Goal: Book appointment/travel/reservation

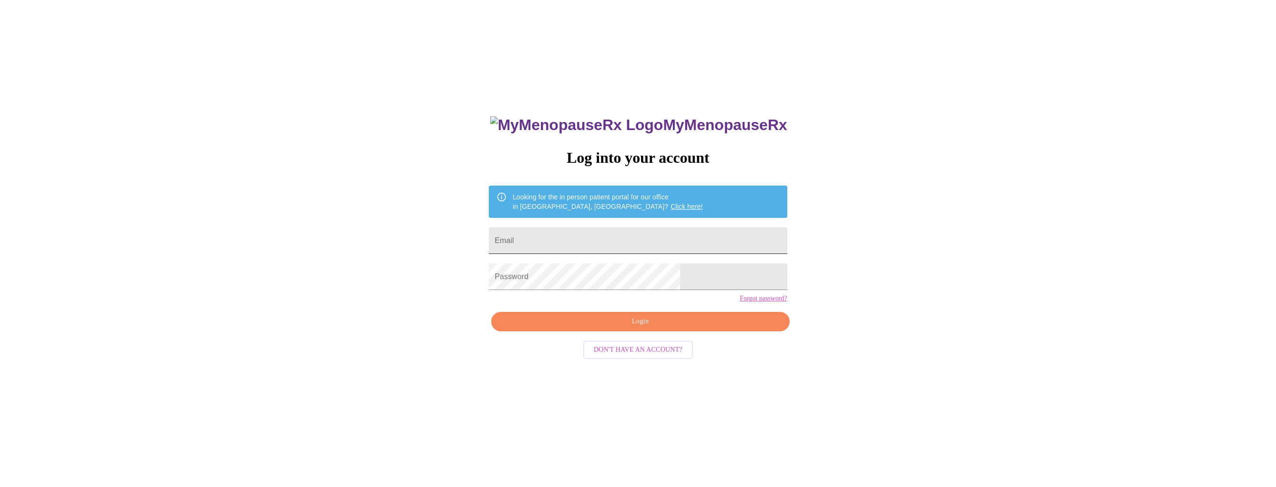
click at [628, 240] on input "Email" at bounding box center [638, 240] width 298 height 27
type input "[EMAIL_ADDRESS][DOMAIN_NAME]"
click at [641, 328] on span "Login" at bounding box center [640, 322] width 276 height 12
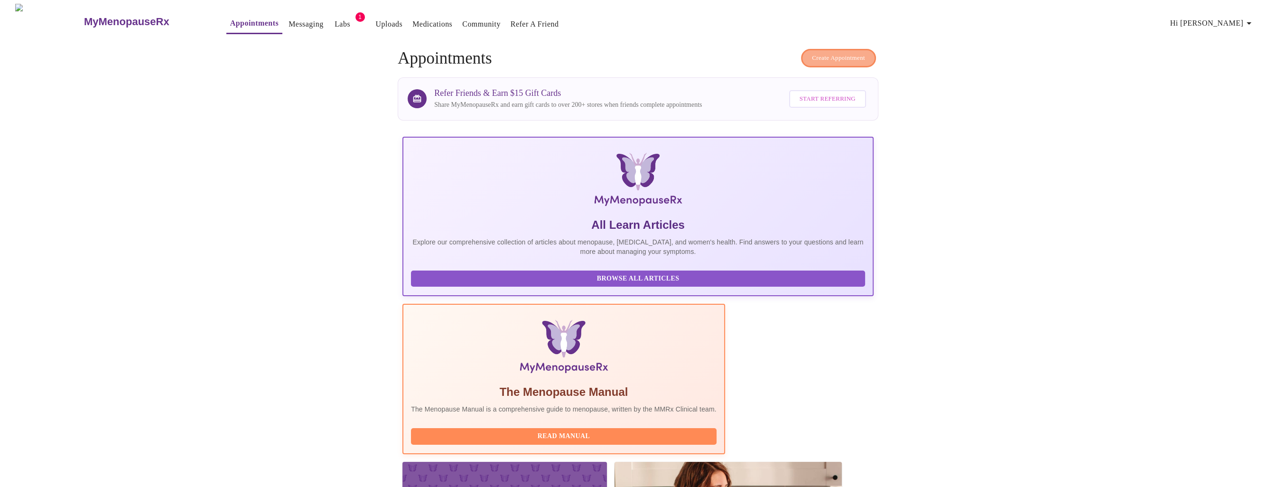
click at [826, 53] on span "Create Appointment" at bounding box center [838, 58] width 53 height 11
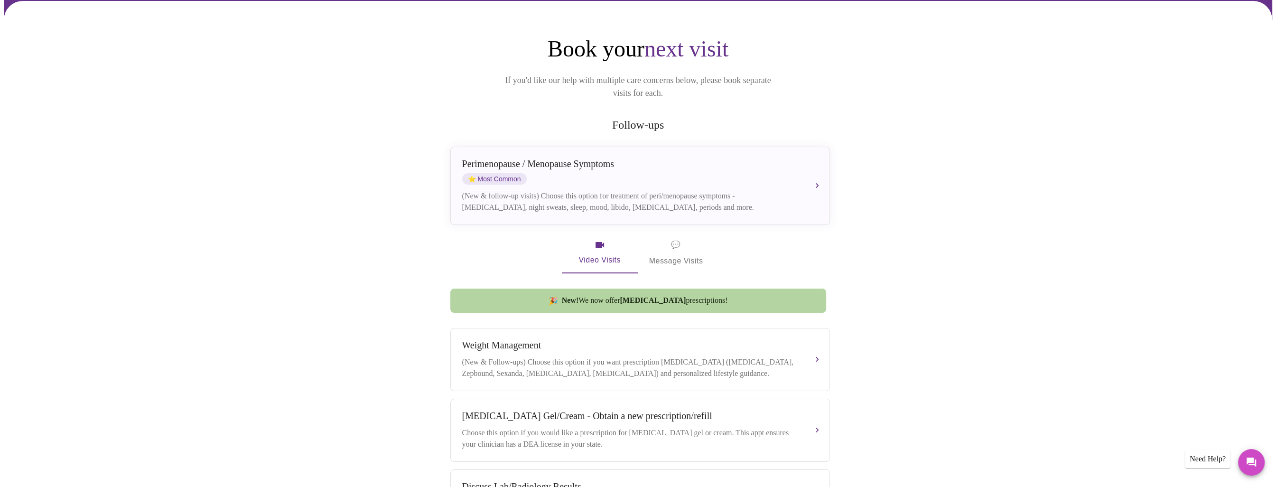
scroll to position [74, 0]
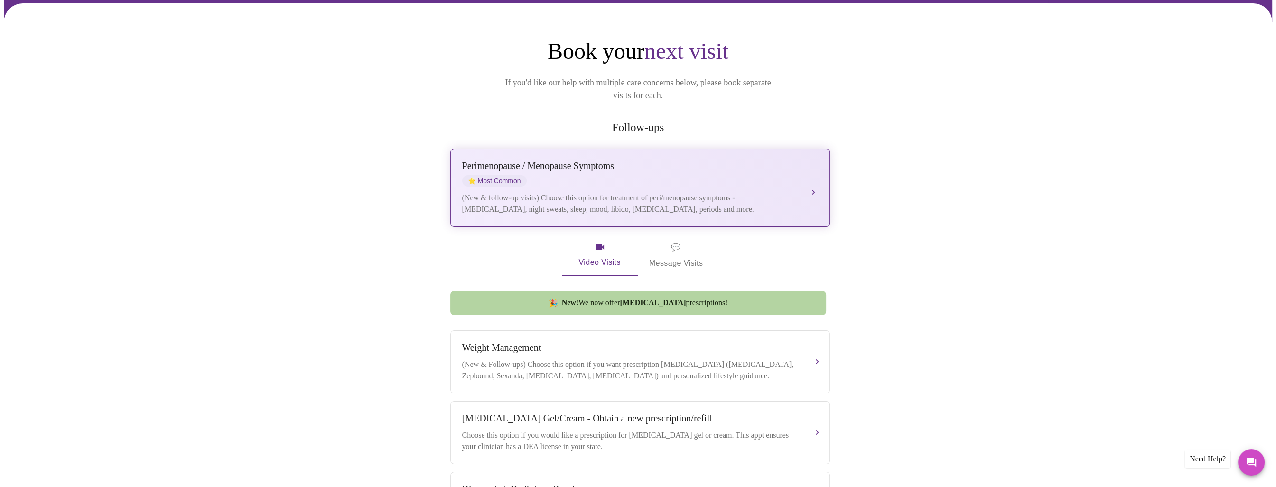
click at [692, 192] on div "(New & follow-up visits) Choose this option for treatment of peri/menopause sym…" at bounding box center [630, 203] width 337 height 23
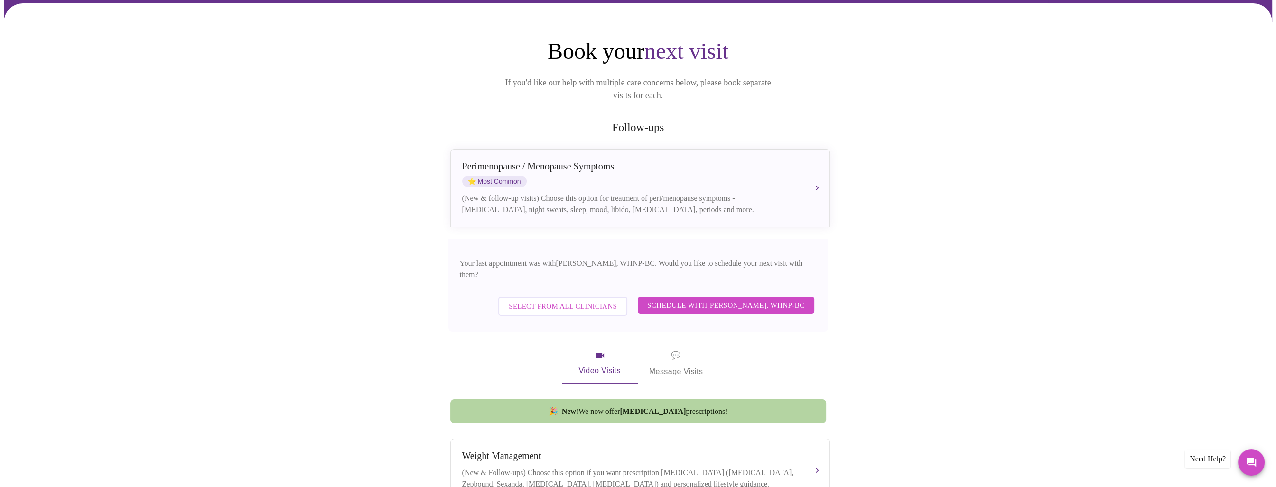
click at [728, 299] on span "Schedule with [PERSON_NAME], WHNP-BC" at bounding box center [726, 305] width 158 height 12
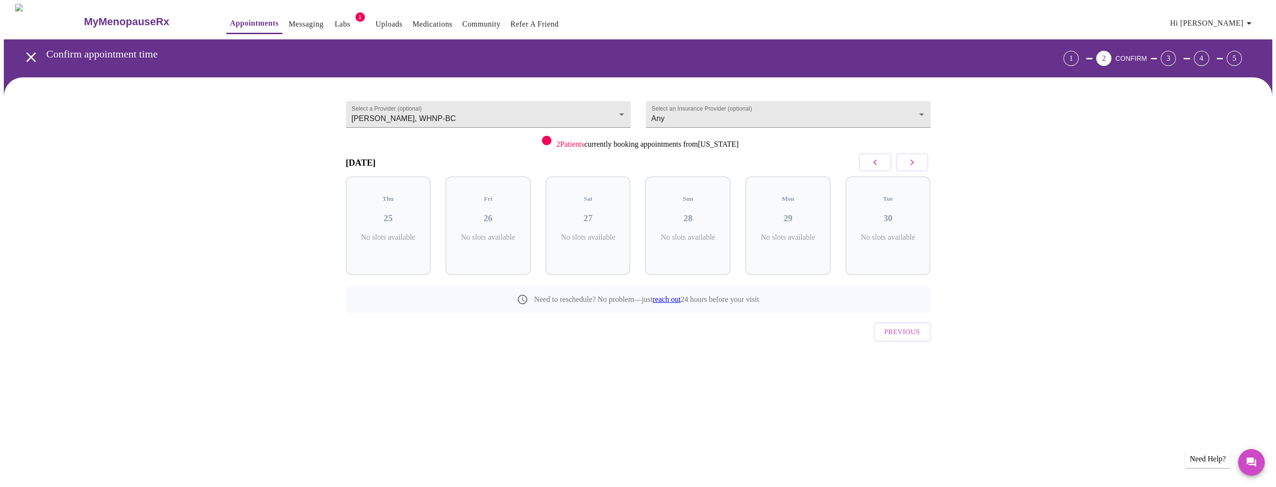
scroll to position [0, 0]
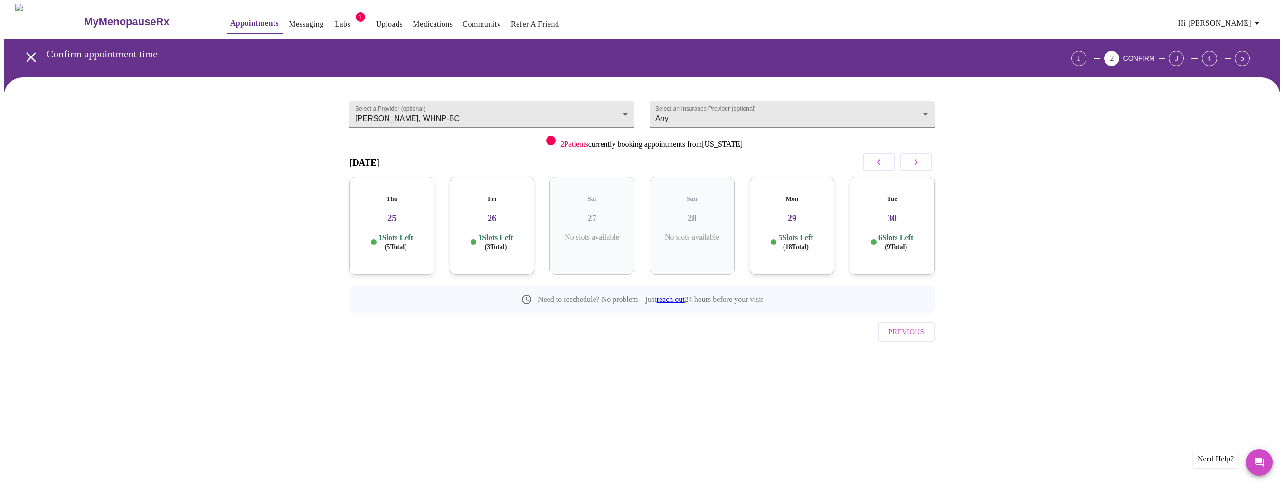
click at [489, 213] on h3 "26" at bounding box center [492, 218] width 70 height 10
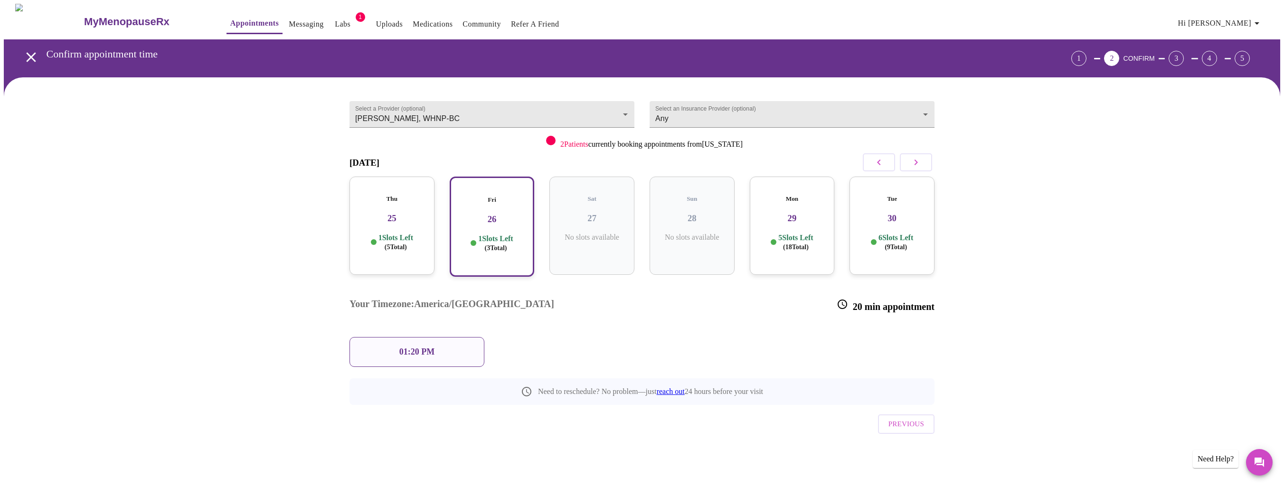
click at [419, 337] on div "01:20 PM" at bounding box center [416, 352] width 135 height 30
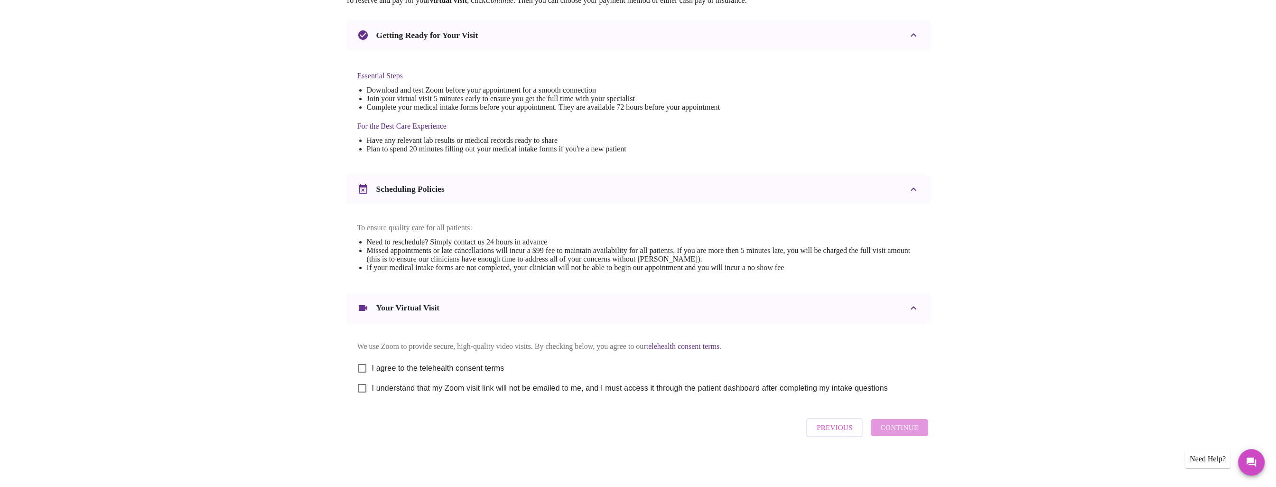
scroll to position [200, 0]
click at [364, 366] on input "I agree to the telehealth consent terms" at bounding box center [362, 367] width 20 height 20
checkbox input "true"
click at [365, 390] on input "I understand that my Zoom visit link will not be emailed to me, and I must acce…" at bounding box center [362, 387] width 20 height 20
checkbox input "true"
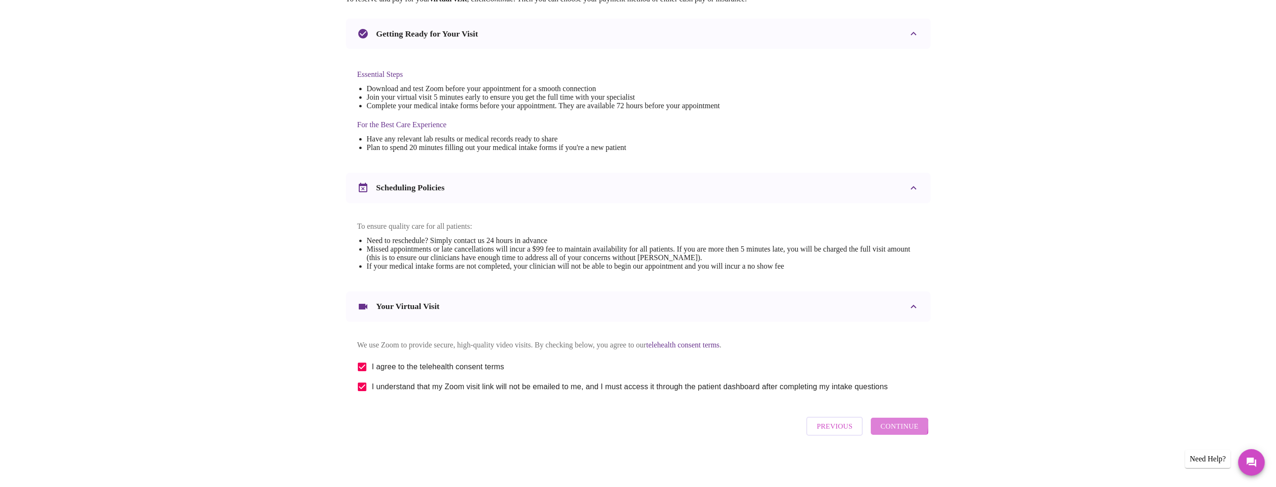
click at [891, 429] on span "Continue" at bounding box center [900, 426] width 38 height 12
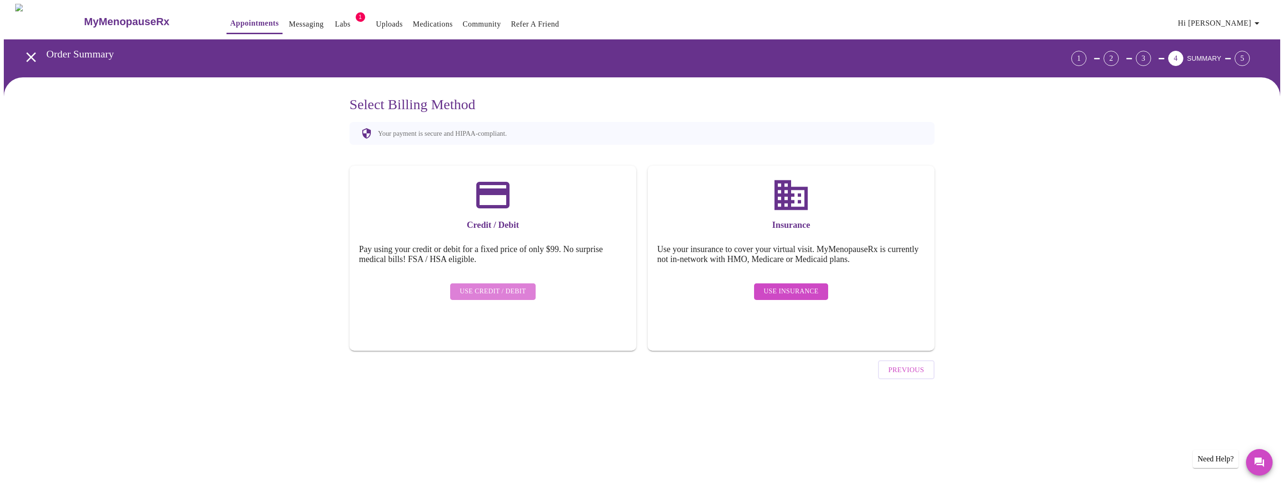
click at [494, 286] on span "Use Credit / Debit" at bounding box center [493, 292] width 66 height 12
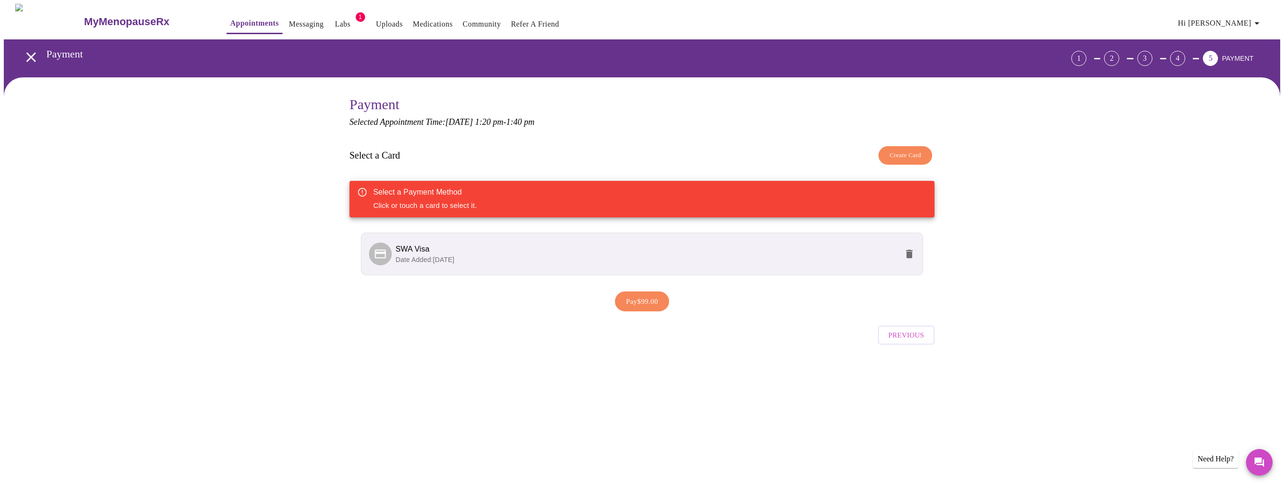
click at [502, 246] on span "SWA Visa" at bounding box center [646, 249] width 502 height 11
click at [456, 239] on li "SWA Visa Date Added: [DATE]" at bounding box center [642, 254] width 562 height 43
click at [637, 301] on span "Pay $99.00" at bounding box center [642, 301] width 32 height 12
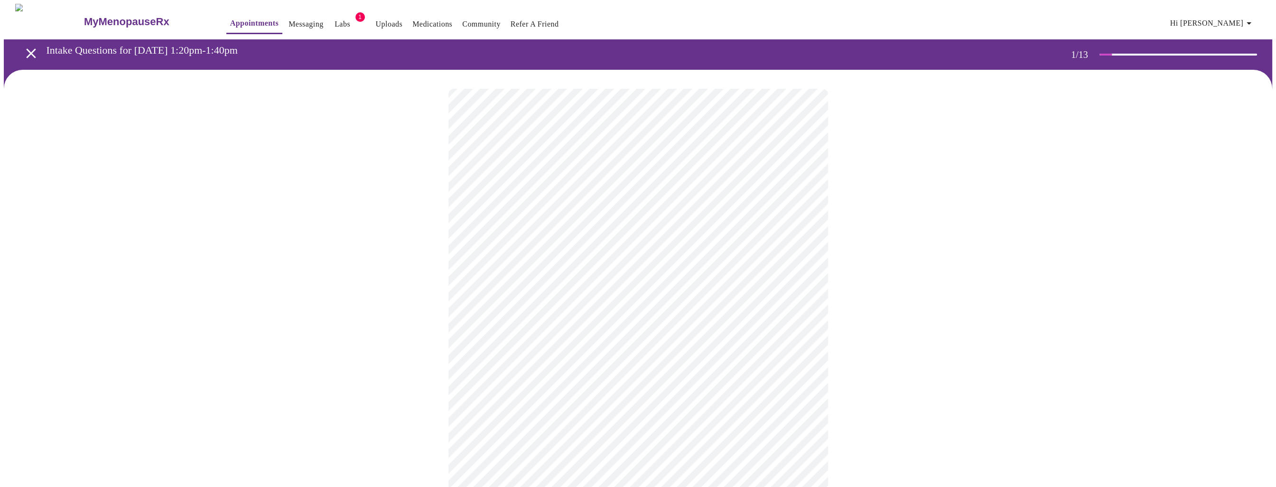
click at [620, 206] on body "MyMenopauseRx Appointments Messaging Labs 1 Uploads Medications Community Refer…" at bounding box center [638, 440] width 1269 height 872
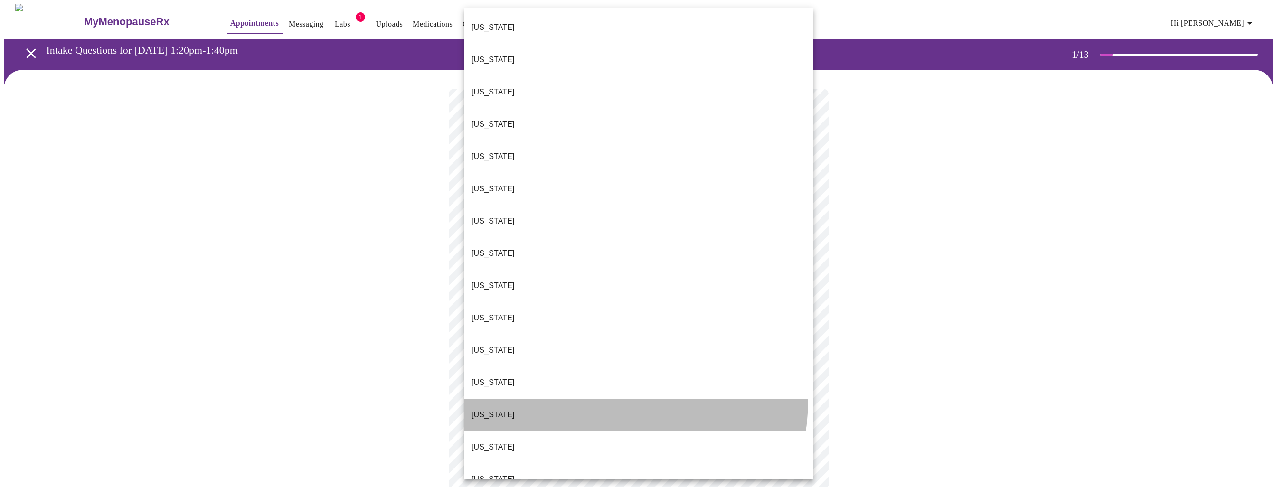
click at [599, 399] on li "[US_STATE]" at bounding box center [638, 415] width 349 height 32
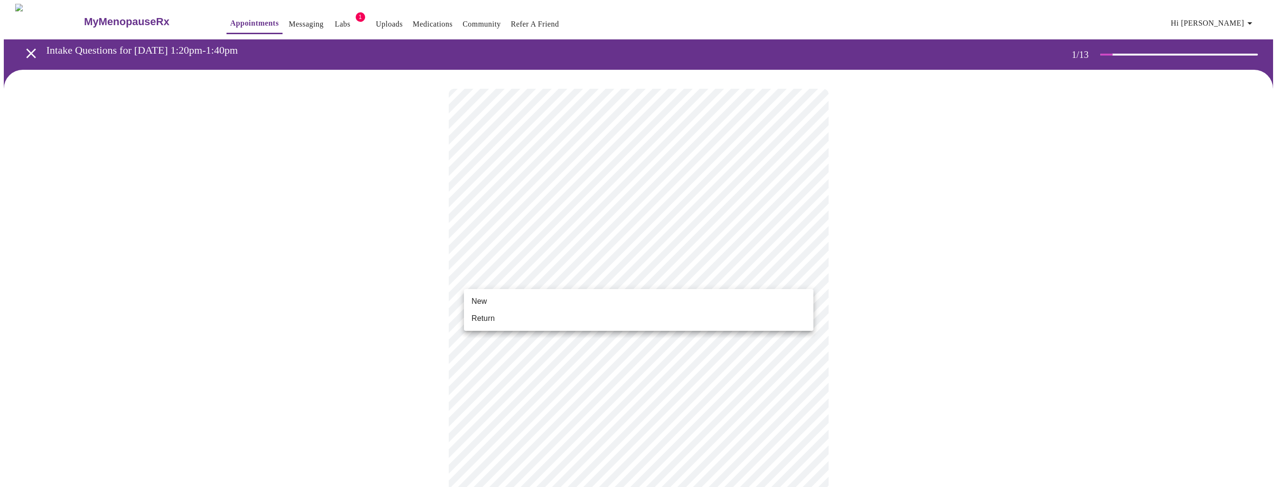
click at [546, 272] on body "MyMenopauseRx Appointments Messaging Labs 1 Uploads Medications Community Refer…" at bounding box center [642, 437] width 1276 height 866
click at [551, 316] on li "Return" at bounding box center [638, 318] width 349 height 17
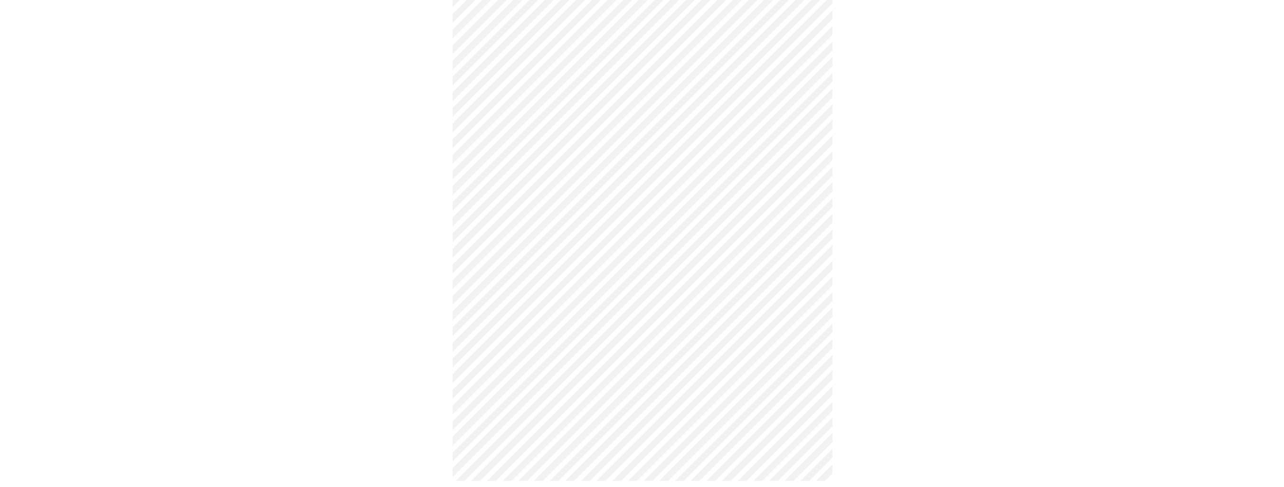
scroll to position [366, 0]
click at [579, 354] on body "MyMenopauseRx Appointments Messaging Labs 1 Uploads Medications Community Refer…" at bounding box center [642, 64] width 1276 height 853
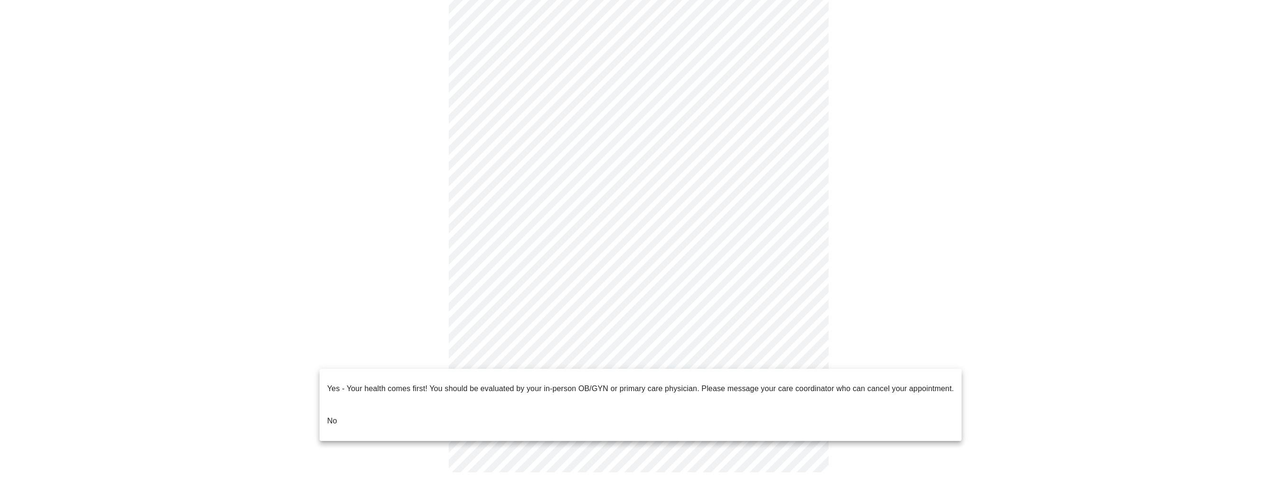
click at [331, 415] on p "No" at bounding box center [332, 420] width 10 height 11
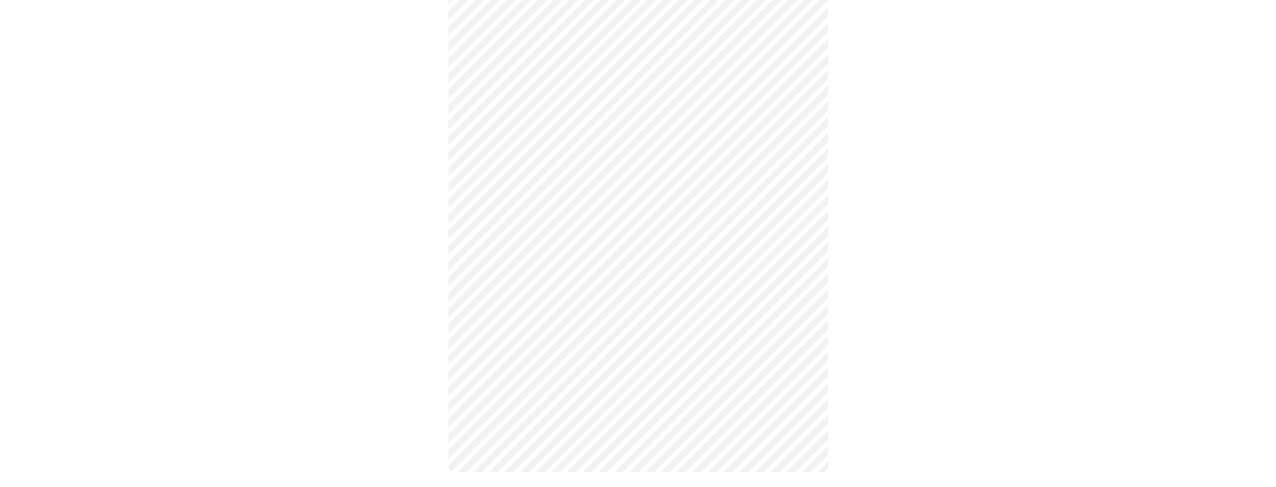
scroll to position [0, 0]
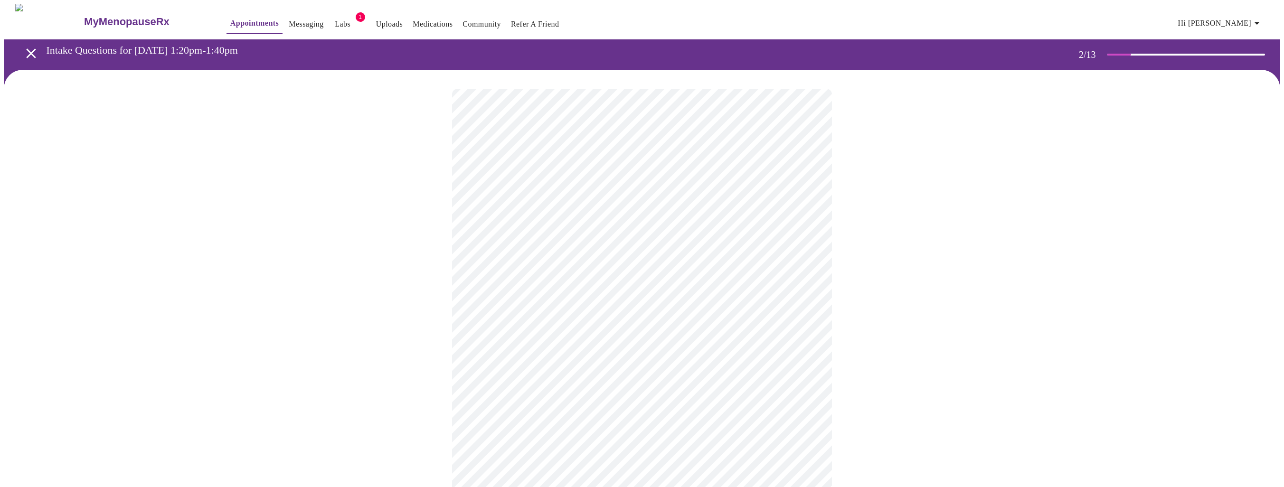
click at [598, 198] on body "MyMenopauseRx Appointments Messaging Labs 1 Uploads Medications Community Refer…" at bounding box center [642, 289] width 1276 height 570
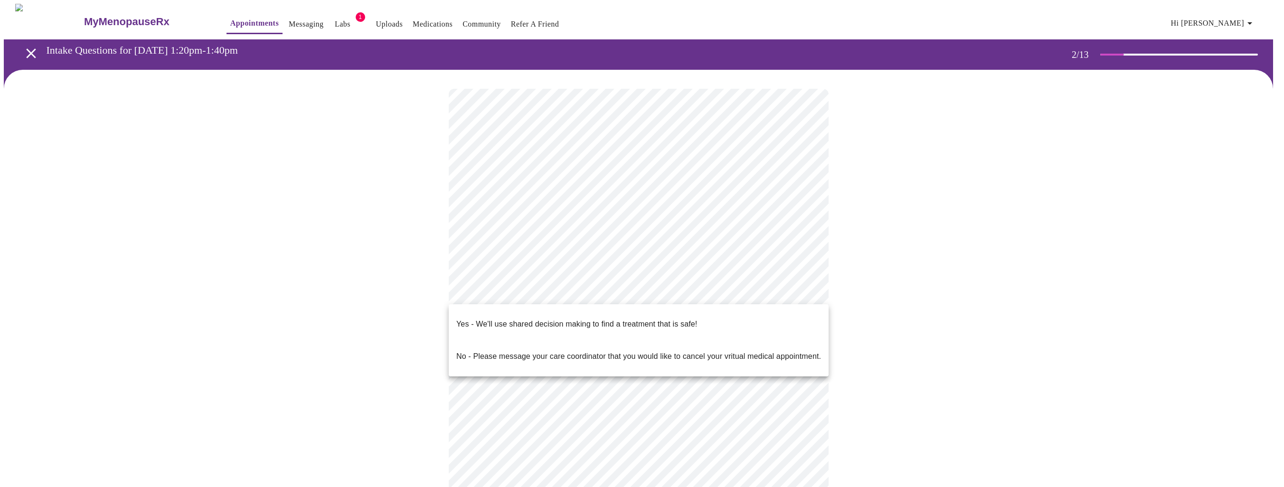
click at [495, 295] on body "MyMenopauseRx Appointments Messaging Labs 1 Uploads Medications Community Refer…" at bounding box center [642, 286] width 1276 height 564
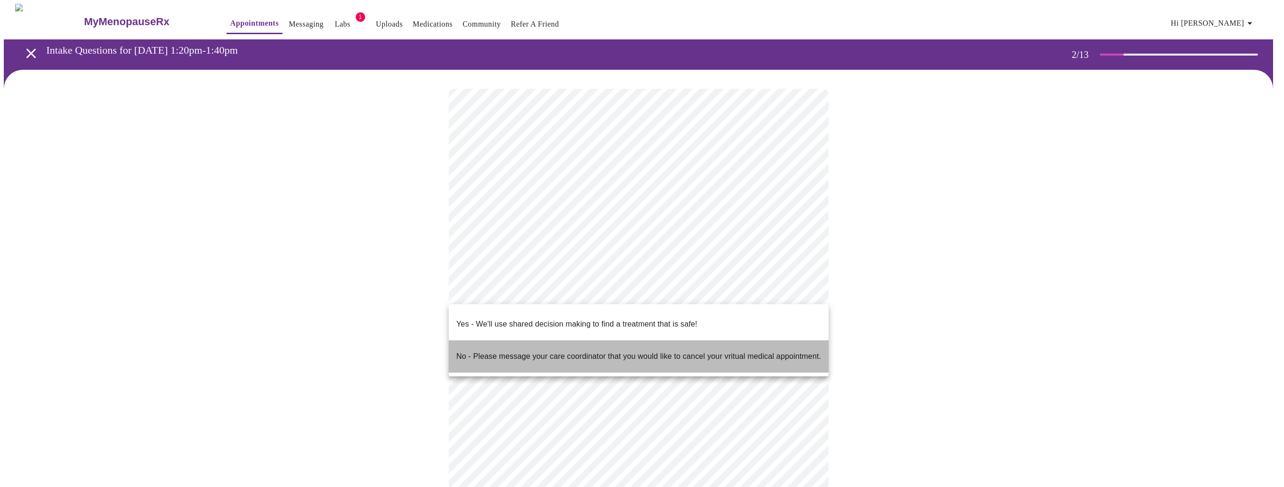
click at [490, 351] on p "No - Please message your care coordinator that you would like to cancel your vr…" at bounding box center [638, 356] width 365 height 11
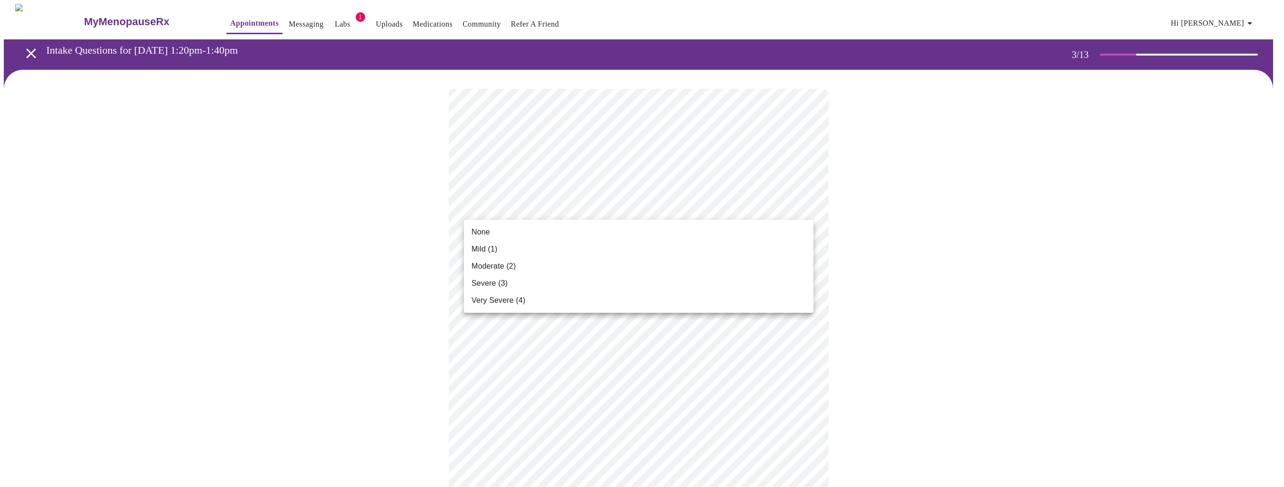
click at [493, 248] on span "Mild (1)" at bounding box center [484, 249] width 26 height 11
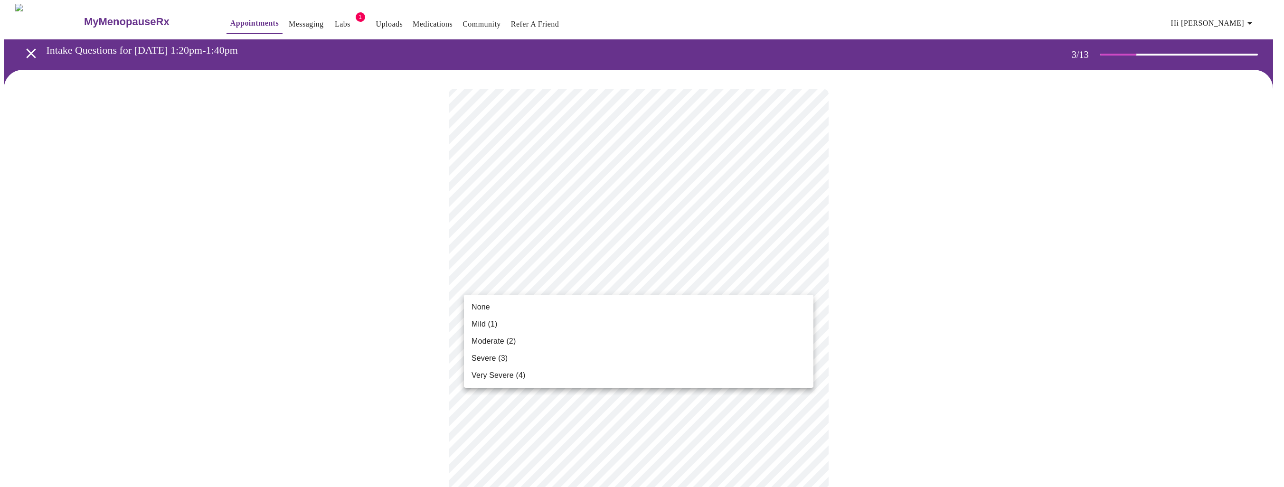
click at [482, 303] on span "None" at bounding box center [480, 306] width 19 height 11
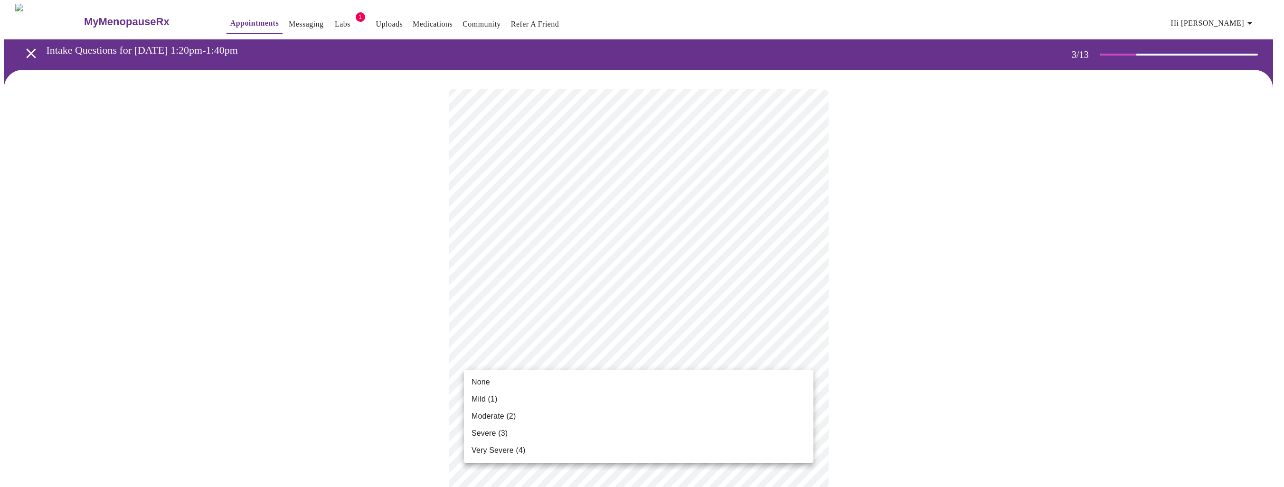
click at [480, 403] on span "Mild (1)" at bounding box center [484, 399] width 26 height 11
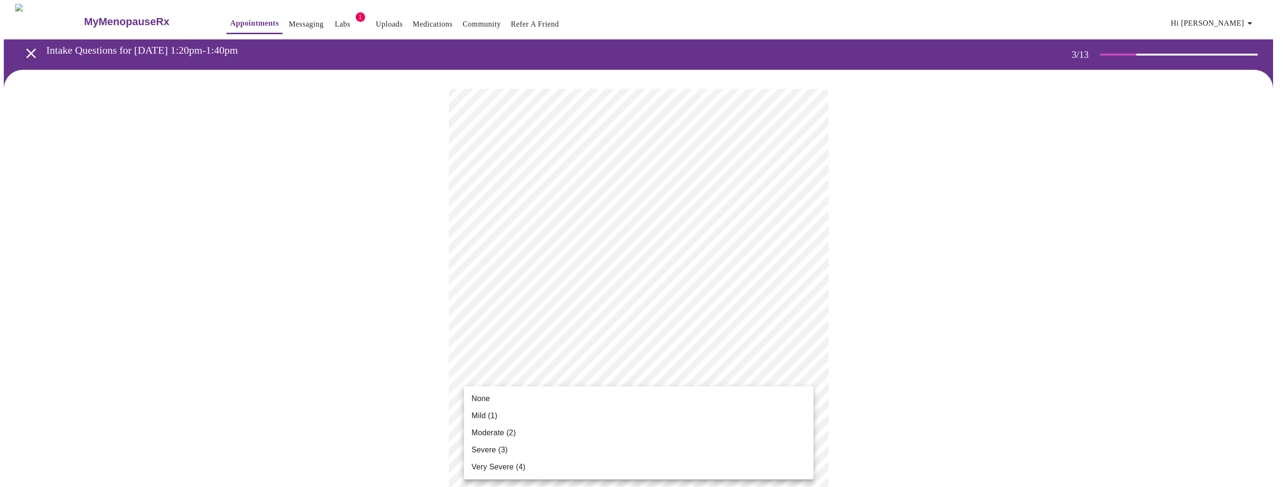
click at [485, 411] on span "Mild (1)" at bounding box center [484, 415] width 26 height 11
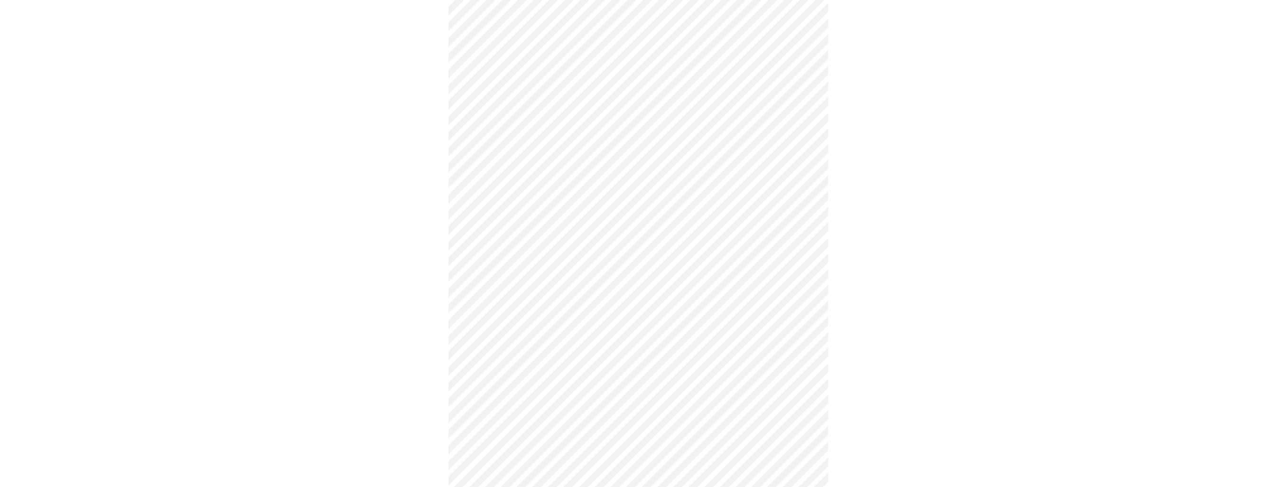
scroll to position [324, 0]
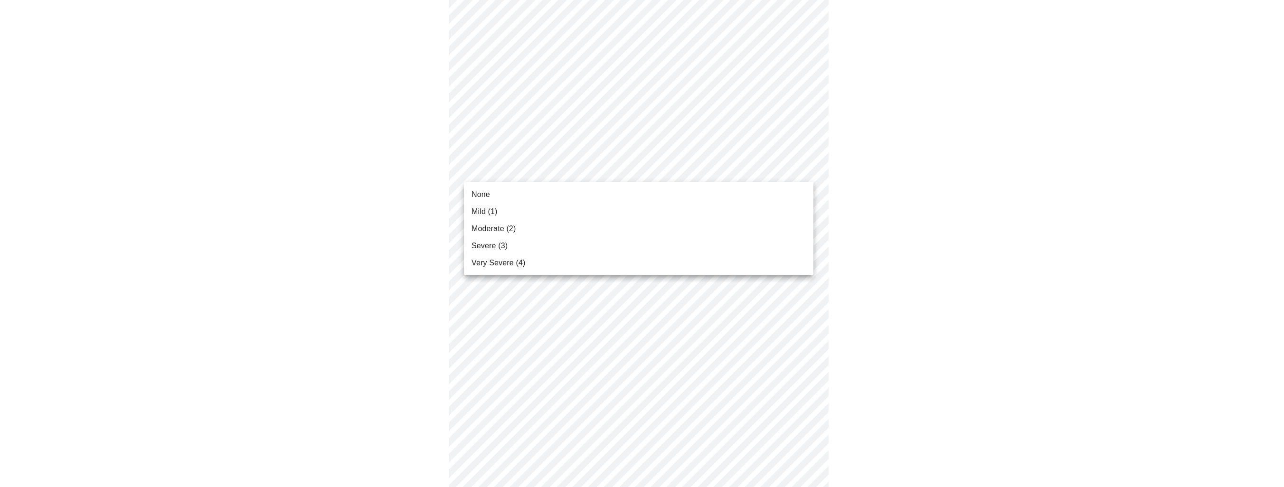
click at [515, 169] on body "MyMenopauseRx Appointments Messaging Labs 1 Uploads Medications Community Refer…" at bounding box center [642, 284] width 1276 height 1209
click at [502, 218] on li "Mild (1)" at bounding box center [638, 211] width 349 height 17
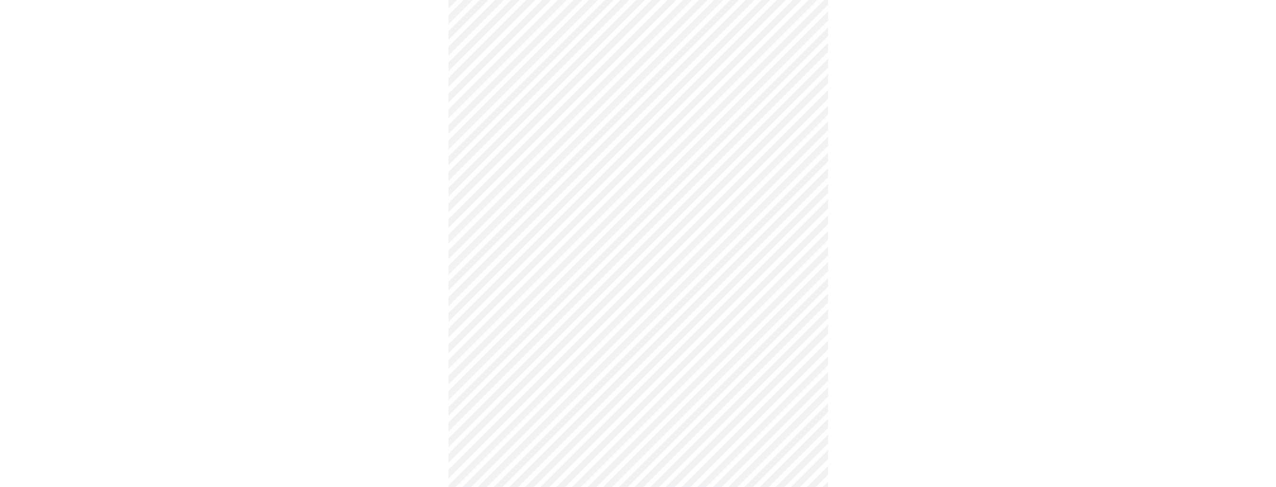
click at [510, 229] on body "MyMenopauseRx Appointments Messaging Labs 1 Uploads Medications Community Refer…" at bounding box center [638, 278] width 1269 height 1196
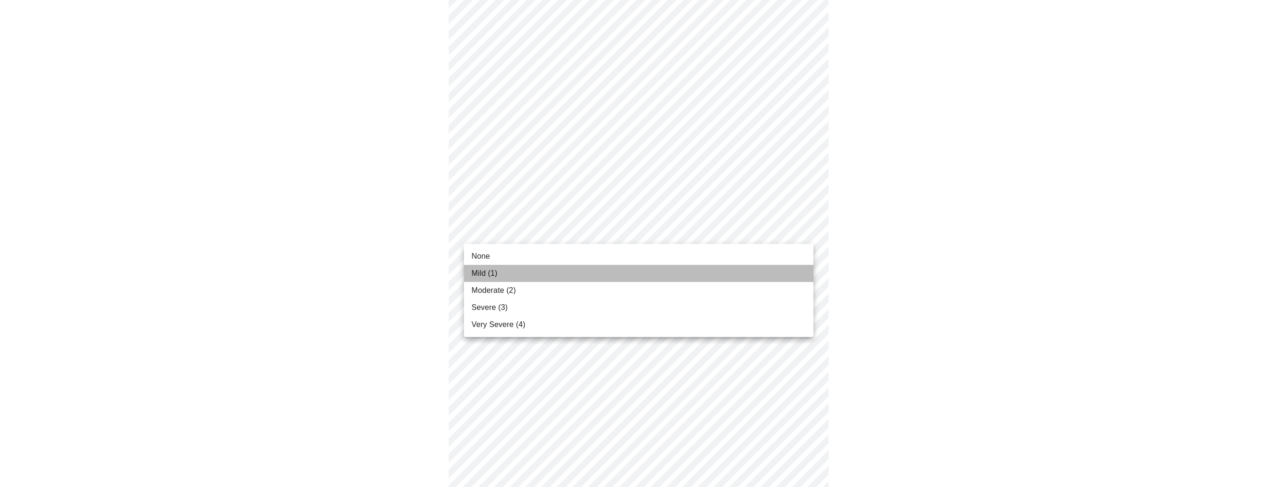
click at [503, 274] on li "Mild (1)" at bounding box center [638, 273] width 349 height 17
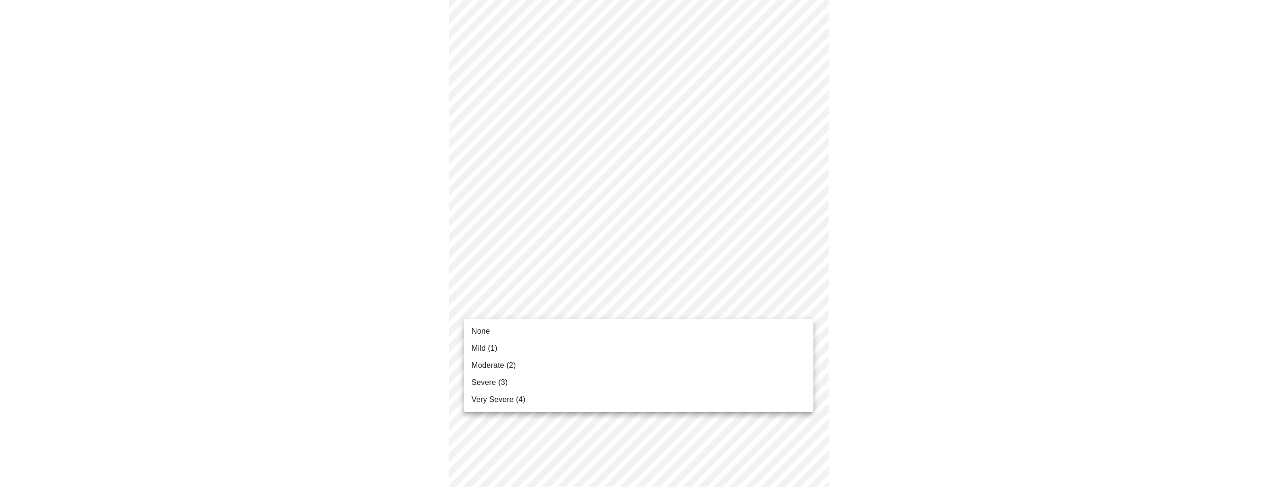
click at [510, 306] on body "MyMenopauseRx Appointments Messaging Labs 1 Uploads Medications Community Refer…" at bounding box center [642, 271] width 1276 height 1182
drag, startPoint x: 491, startPoint y: 353, endPoint x: 457, endPoint y: 352, distance: 34.2
click at [456, 351] on div "None Mild (1) Moderate (2) Severe (3) Very Severe (4)" at bounding box center [642, 243] width 1284 height 487
click at [478, 362] on span "Moderate (2)" at bounding box center [493, 365] width 44 height 11
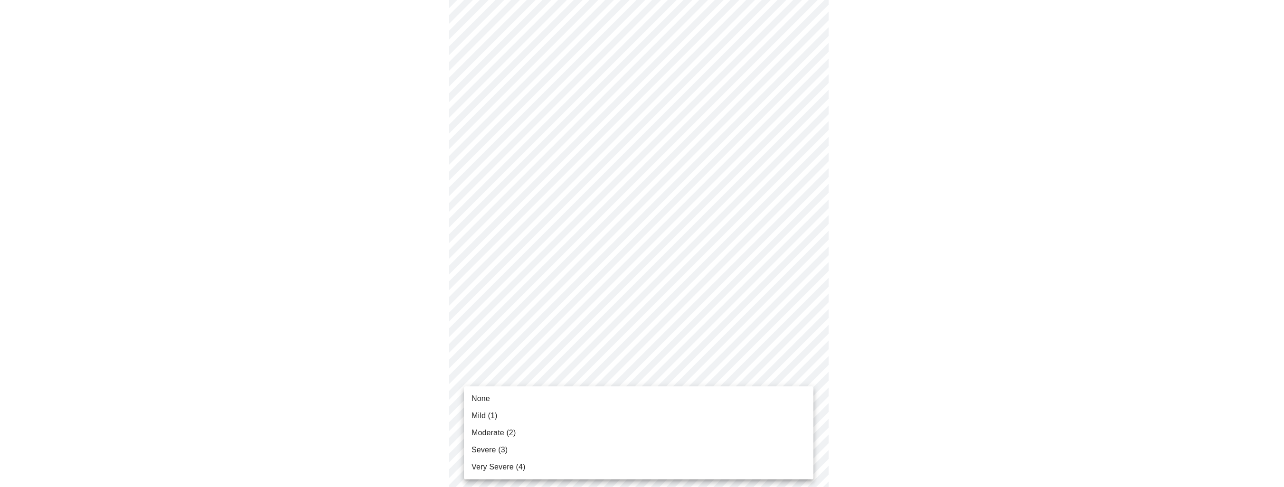
click at [509, 377] on body "MyMenopauseRx Appointments Messaging Labs 1 Uploads Medications Community Refer…" at bounding box center [642, 264] width 1276 height 1169
click at [495, 413] on span "Mild (1)" at bounding box center [484, 415] width 26 height 11
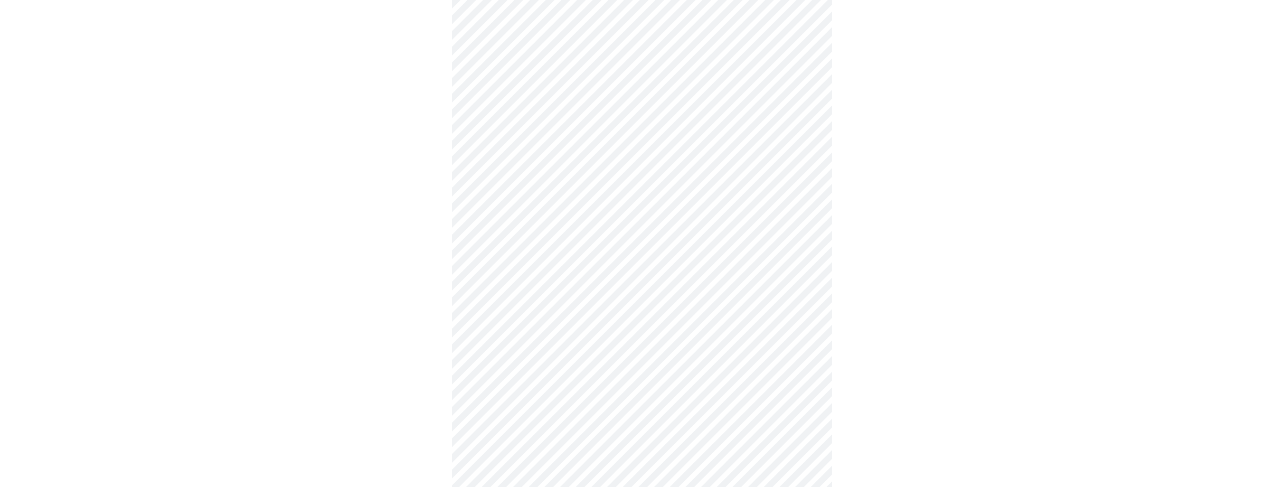
click at [494, 385] on body "MyMenopauseRx Appointments Messaging Labs 1 Uploads Medications Community Refer…" at bounding box center [642, 258] width 1276 height 1156
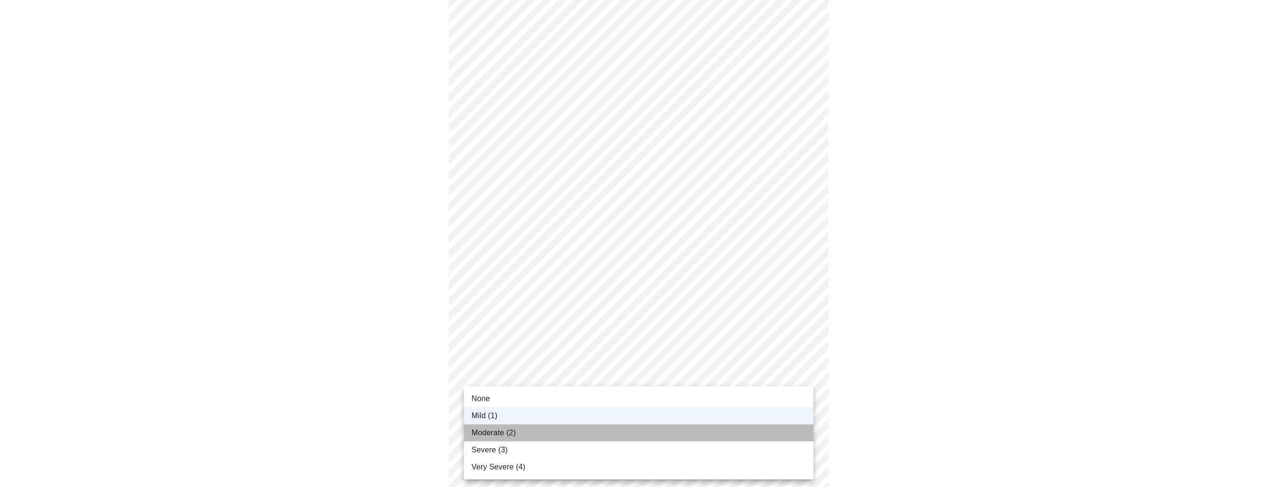
click at [499, 434] on span "Moderate (2)" at bounding box center [493, 432] width 44 height 11
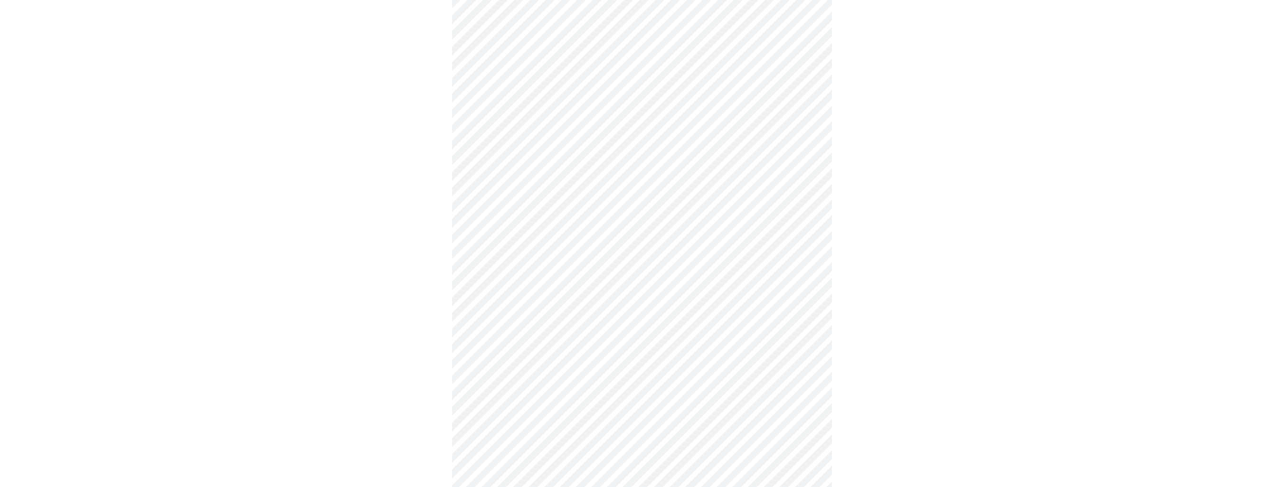
click at [509, 453] on body "MyMenopauseRx Appointments Messaging Labs 1 Uploads Medications Community Refer…" at bounding box center [642, 258] width 1276 height 1156
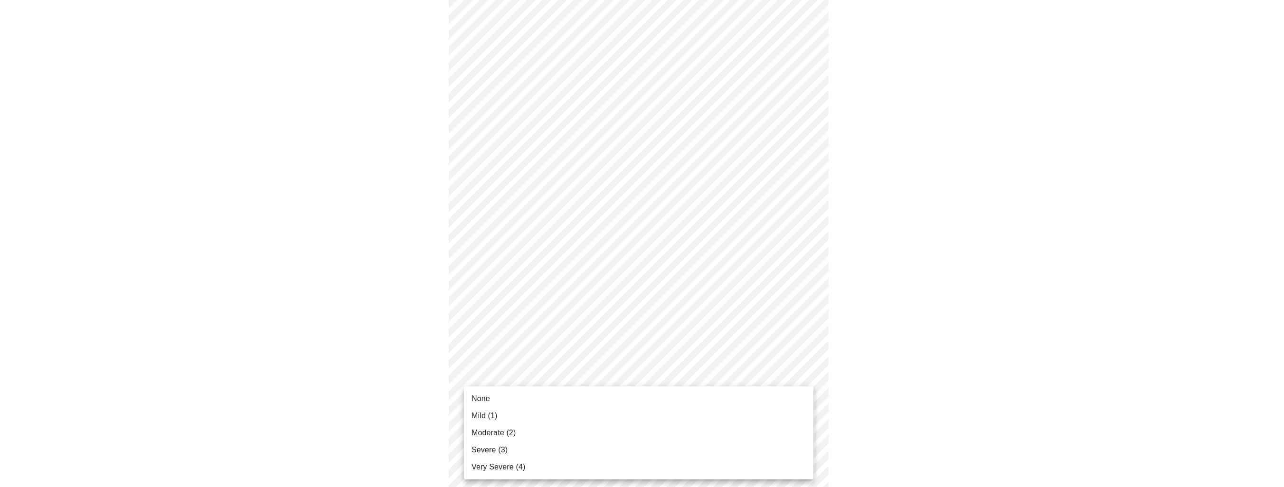
click at [501, 413] on li "Mild (1)" at bounding box center [638, 415] width 349 height 17
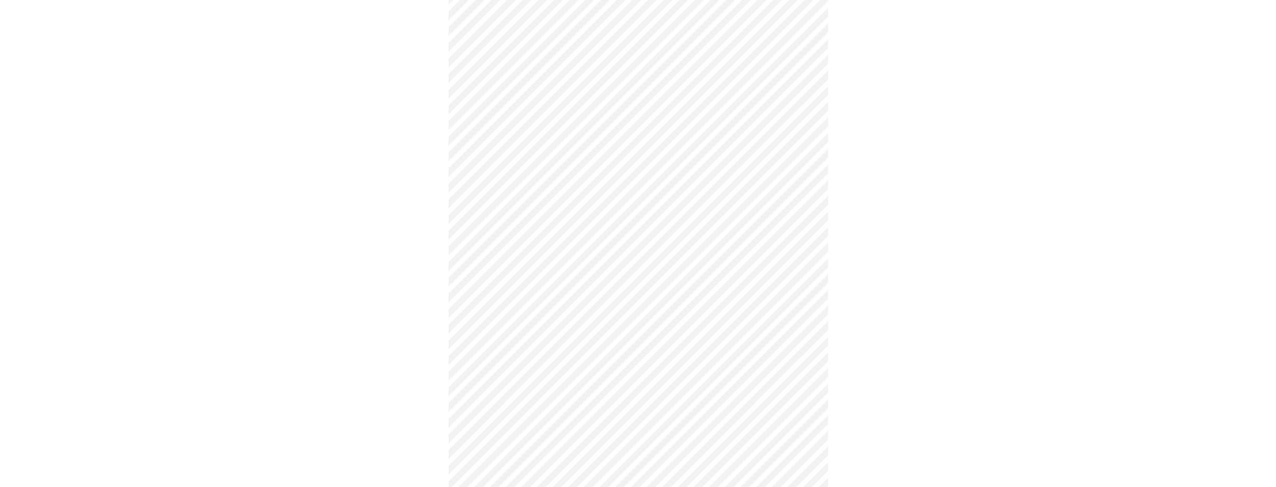
scroll to position [592, 0]
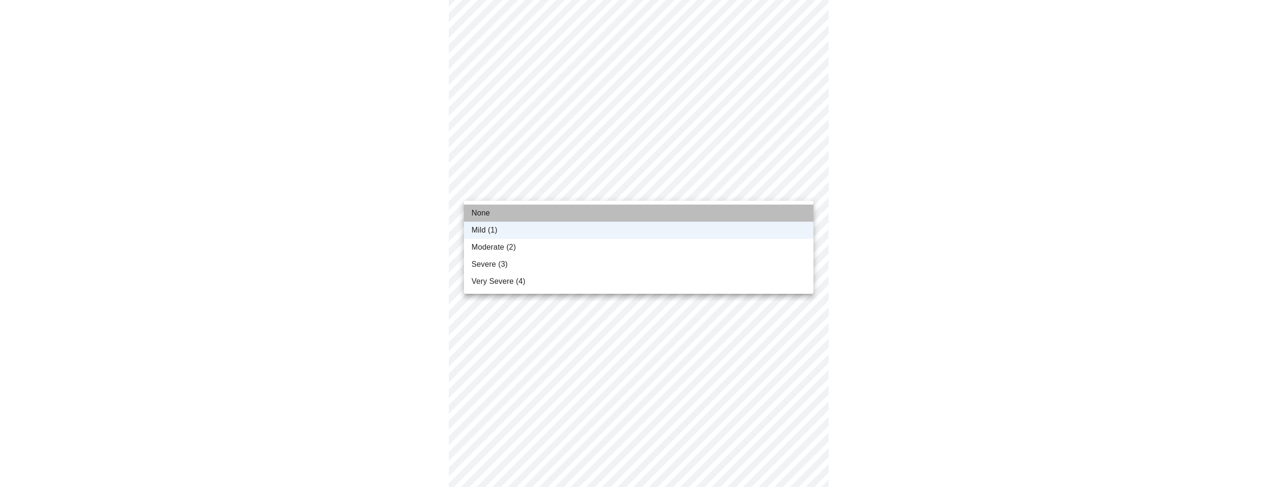
click at [553, 210] on li "None" at bounding box center [638, 213] width 349 height 17
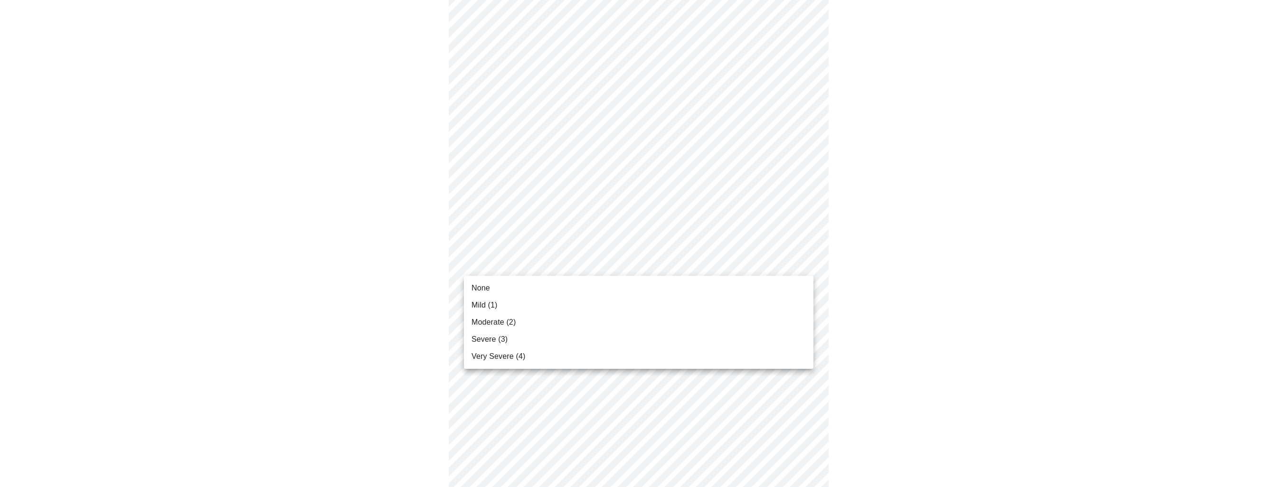
click at [511, 306] on li "Mild (1)" at bounding box center [638, 305] width 349 height 17
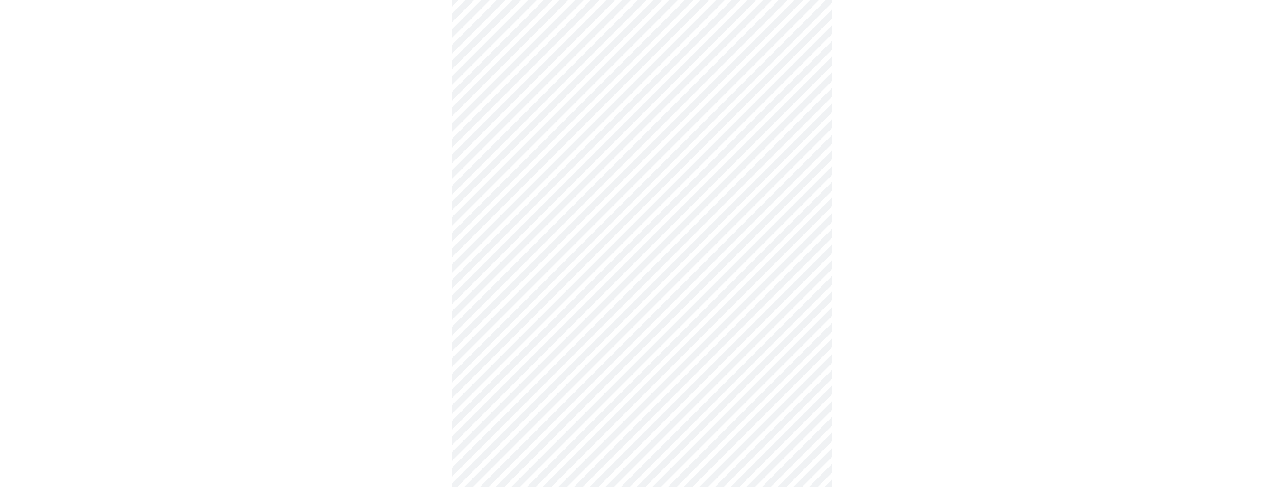
click at [503, 382] on li "Mild (1)" at bounding box center [638, 380] width 349 height 17
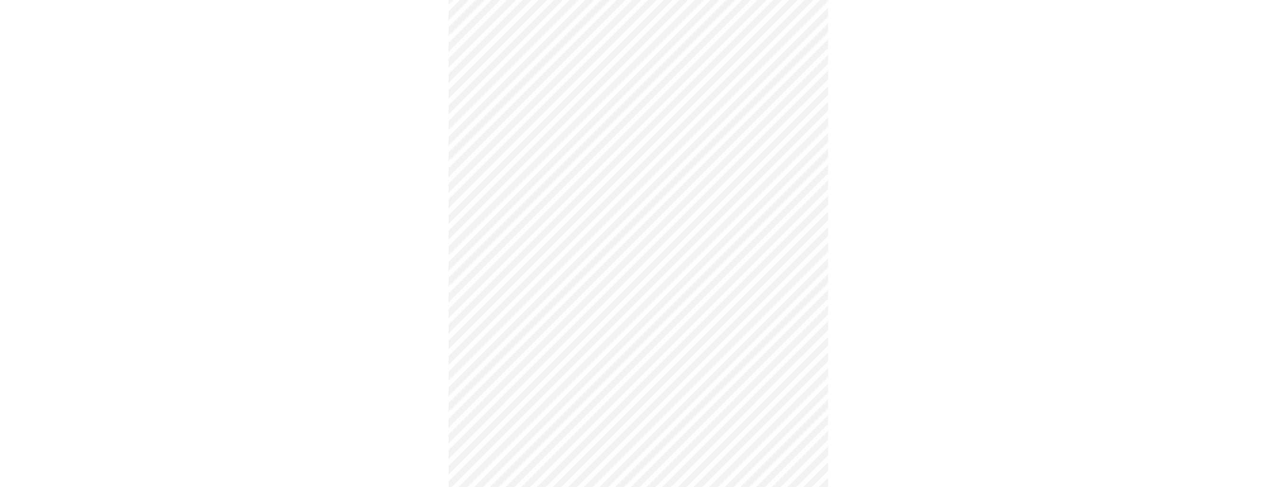
scroll to position [268, 0]
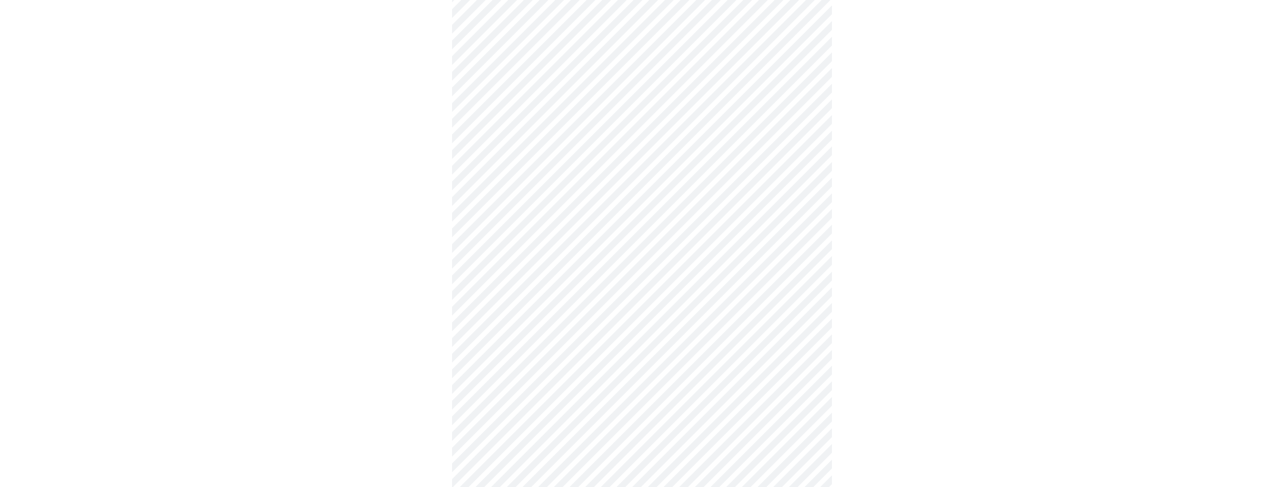
click at [569, 311] on body "MyMenopauseRx Appointments Messaging Labs 1 Uploads Medications Community Refer…" at bounding box center [642, 204] width 1276 height 936
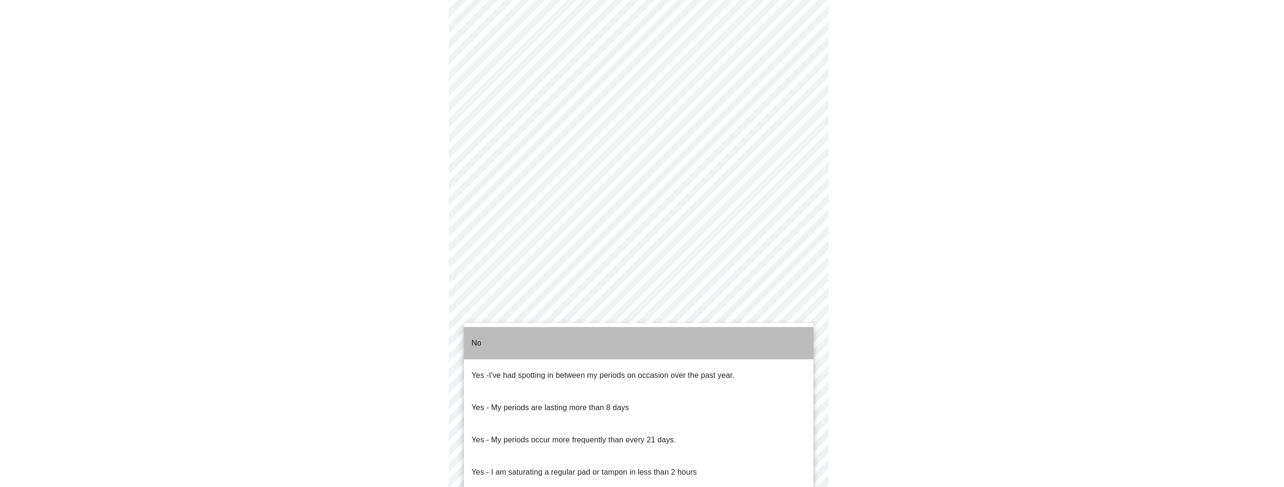
click at [485, 334] on li "No" at bounding box center [638, 343] width 349 height 32
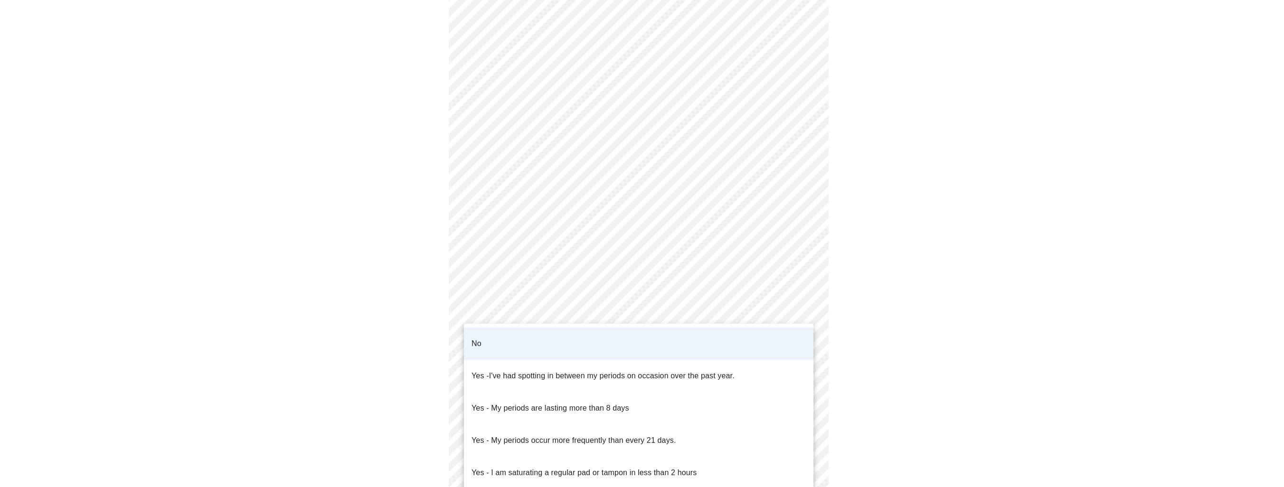
click at [503, 310] on body "MyMenopauseRx Appointments Messaging Labs 1 Uploads Medications Community Refer…" at bounding box center [642, 201] width 1276 height 930
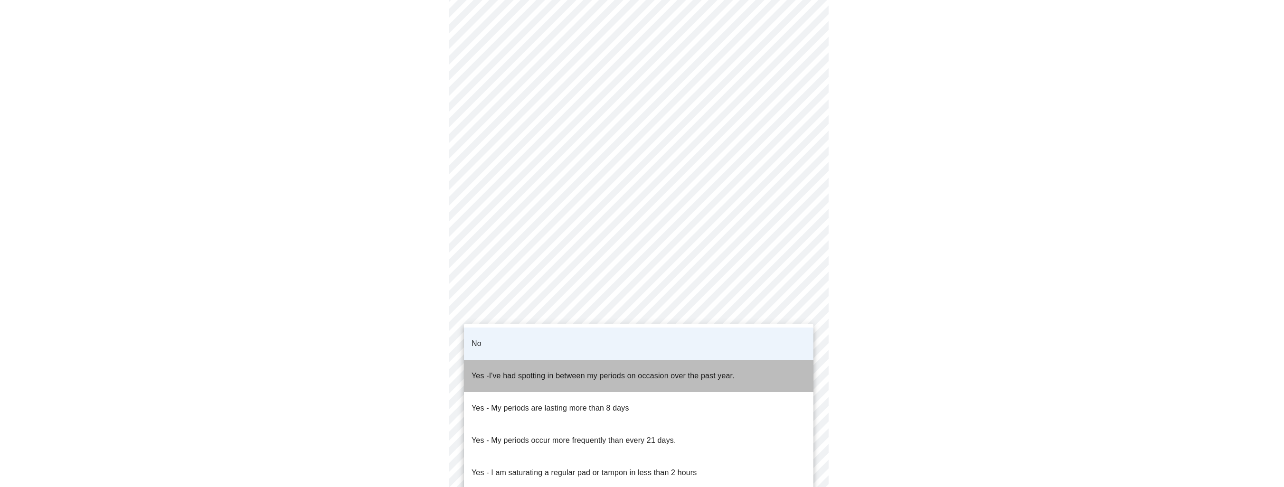
click at [520, 372] on span "I've had spotting in between my periods on occasion over the past year." at bounding box center [611, 376] width 245 height 8
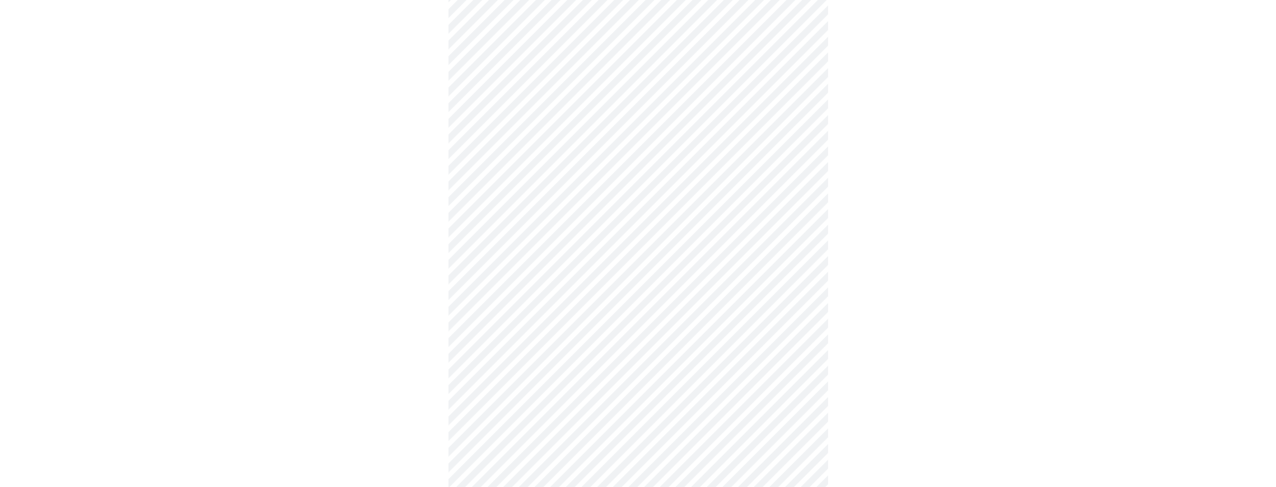
click at [572, 373] on body "MyMenopauseRx Appointments Messaging Labs 1 Uploads Medications Community Refer…" at bounding box center [638, 201] width 1269 height 930
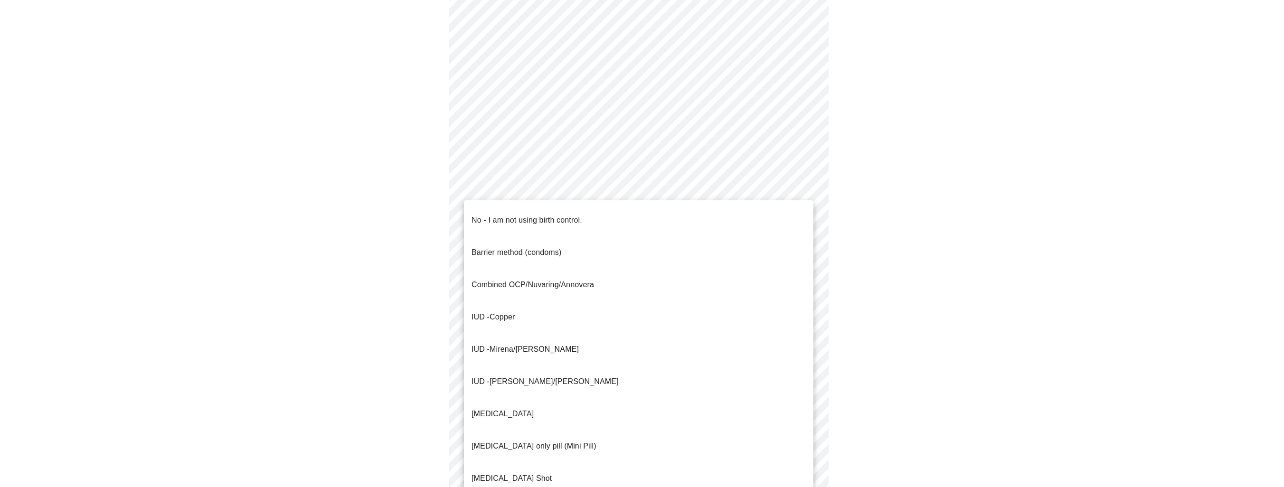
click at [504, 215] on p "No - I am not using birth control." at bounding box center [526, 220] width 111 height 11
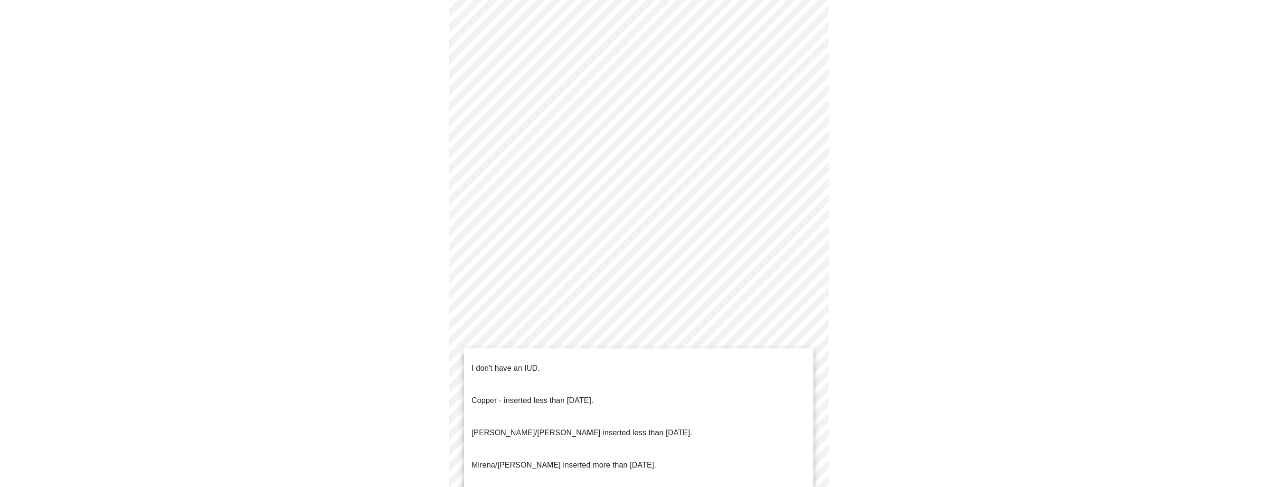
click at [548, 450] on body "MyMenopauseRx Appointments Messaging Labs 1 Uploads Medications Community Refer…" at bounding box center [642, 198] width 1276 height 925
click at [545, 358] on li "I don't have an IUD." at bounding box center [638, 368] width 349 height 32
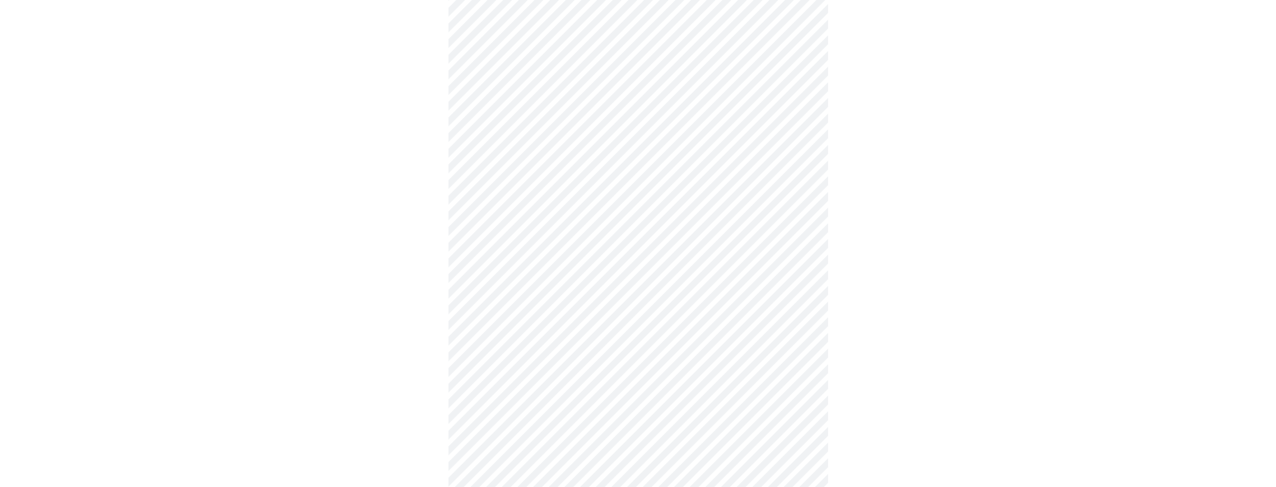
scroll to position [411, 0]
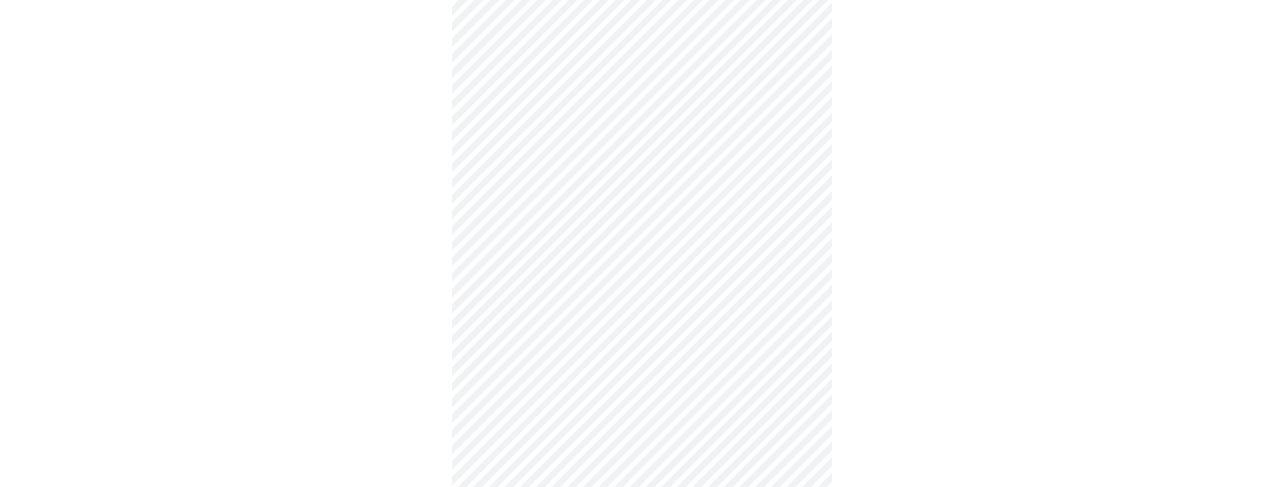
click at [666, 379] on body "MyMenopauseRx Appointments Messaging Labs 1 Uploads Medications Community Refer…" at bounding box center [642, 52] width 1276 height 919
click at [667, 400] on li "Yes" at bounding box center [638, 408] width 349 height 32
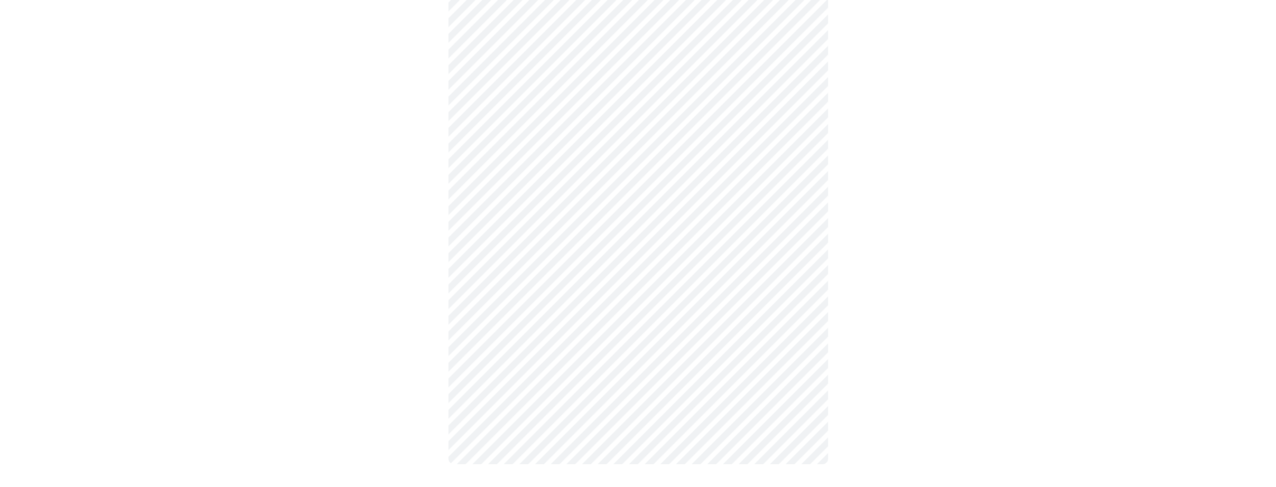
scroll to position [0, 0]
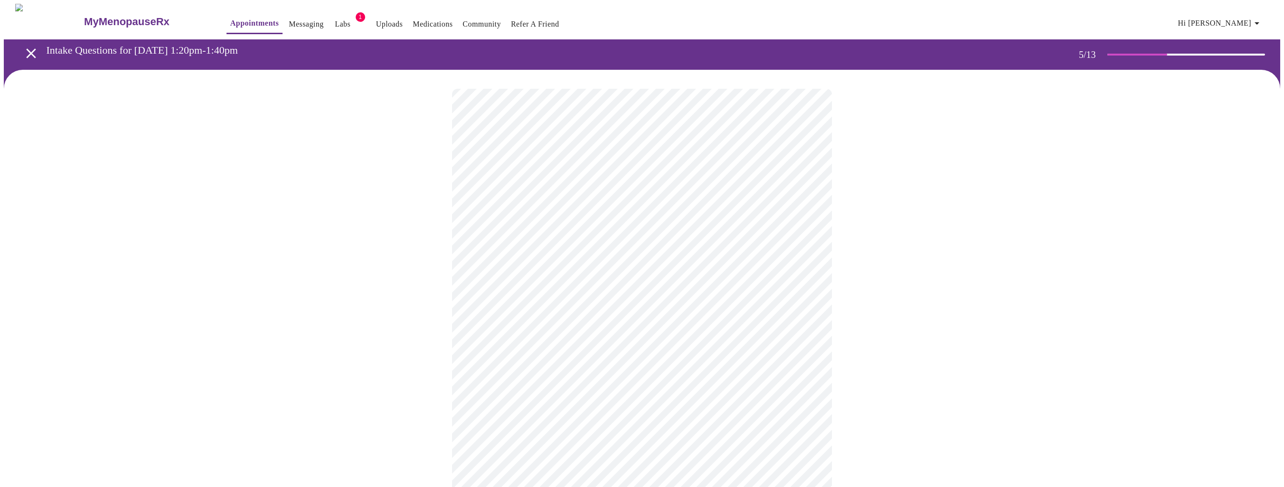
click at [534, 247] on body "MyMenopauseRx Appointments Messaging Labs 1 Uploads Medications Community Refer…" at bounding box center [642, 357] width 1276 height 707
click at [534, 274] on p "Less than [DATE]." at bounding box center [502, 279] width 62 height 11
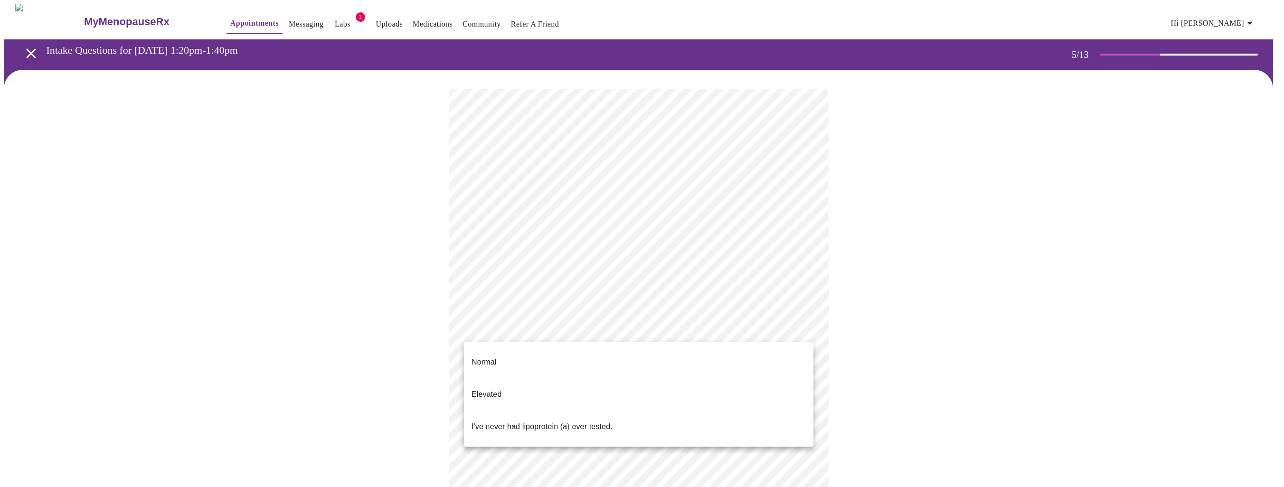
click at [541, 328] on body "MyMenopauseRx Appointments Messaging Labs 1 Uploads Medications Community Refer…" at bounding box center [642, 354] width 1276 height 701
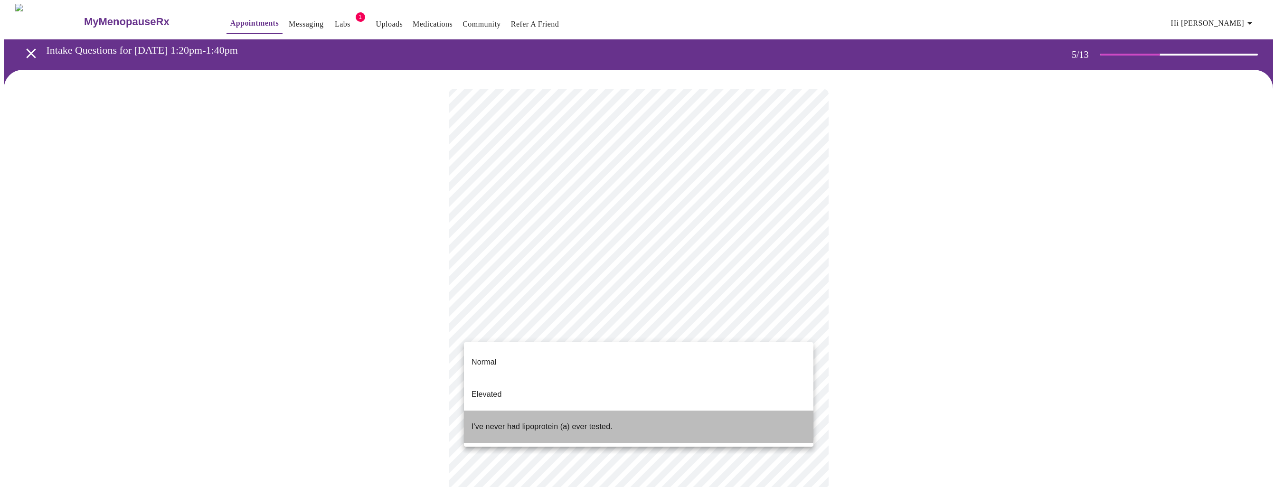
click at [534, 421] on p "I've never had lipoprotein (a) ever tested." at bounding box center [541, 426] width 141 height 11
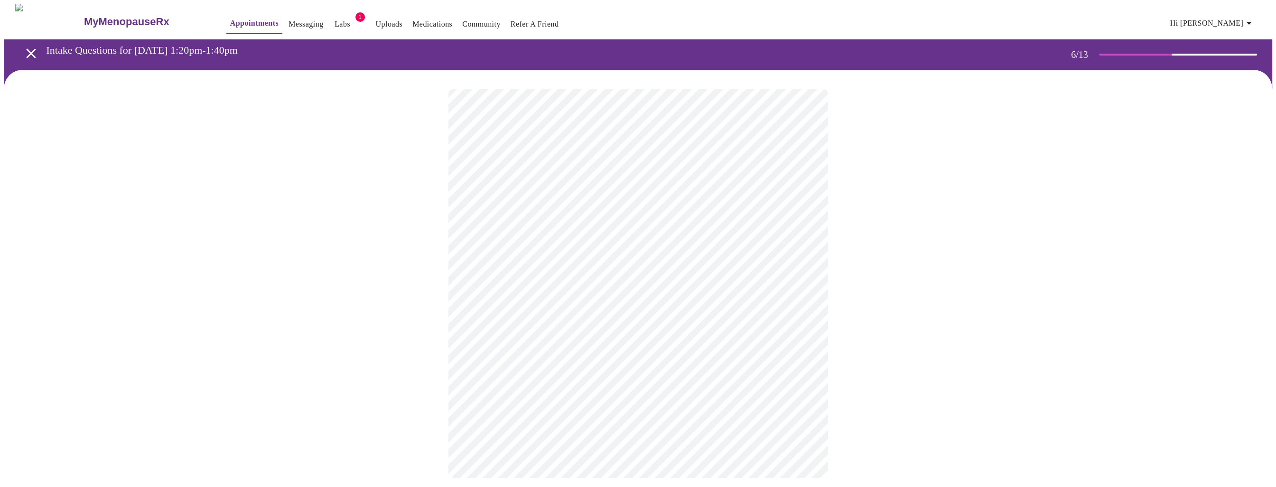
click at [638, 272] on body "MyMenopauseRx Appointments Messaging Labs 1 Uploads Medications Community Refer…" at bounding box center [638, 250] width 1269 height 493
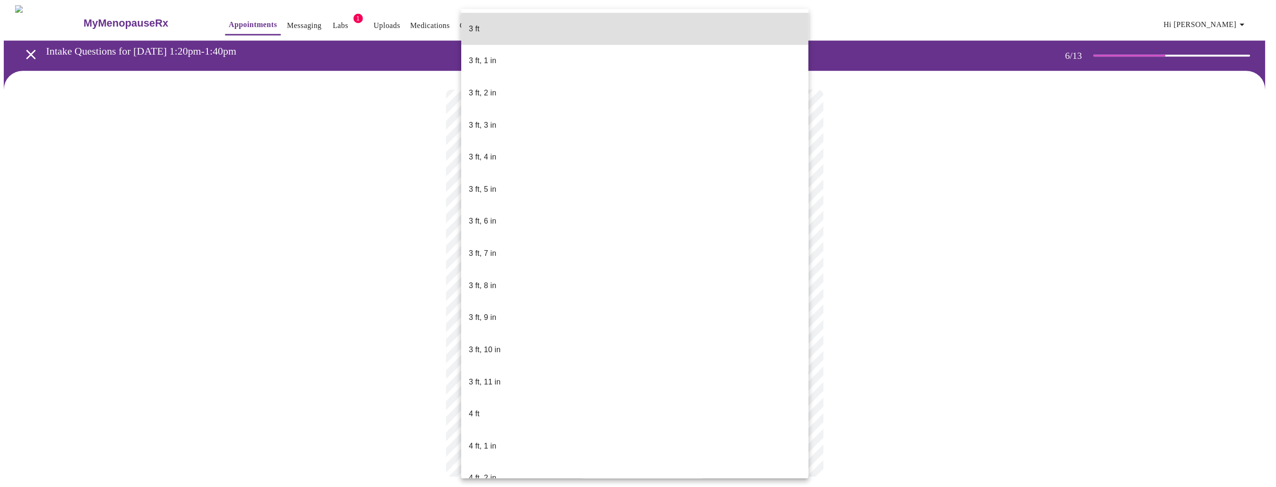
scroll to position [413, 0]
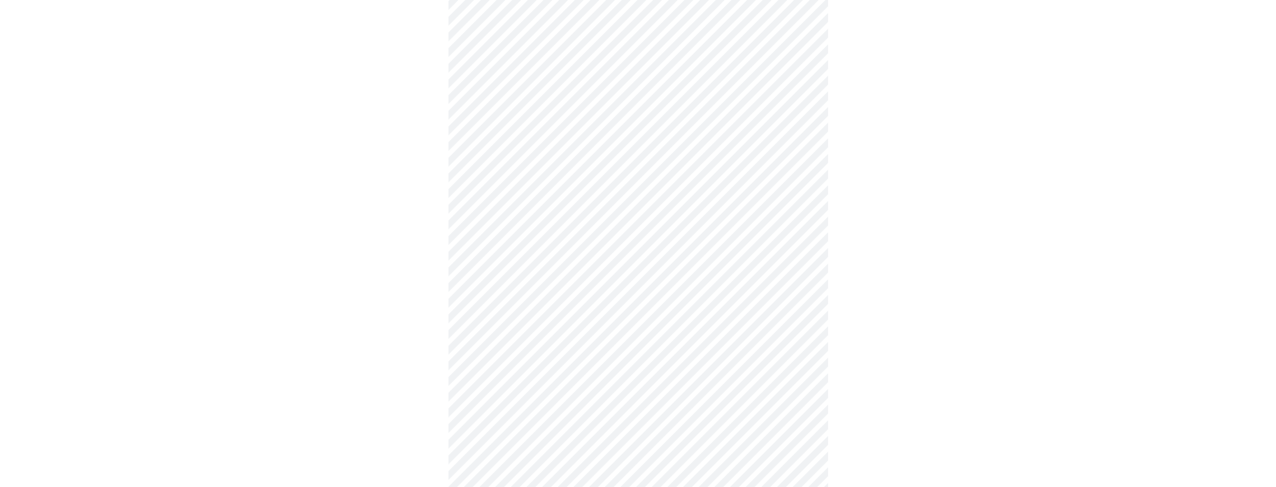
scroll to position [2440, 0]
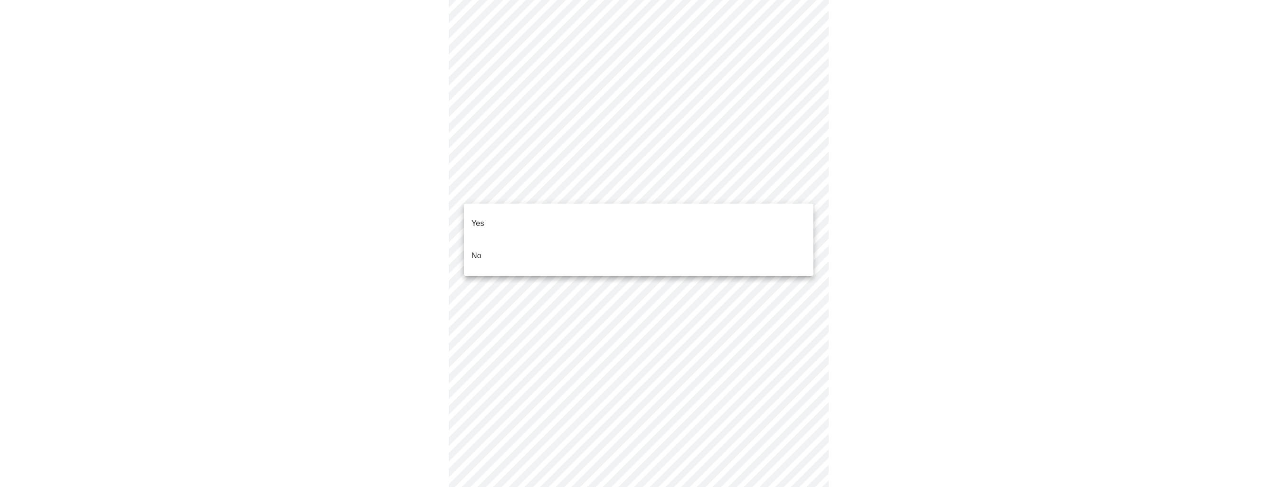
click at [508, 240] on li "No" at bounding box center [638, 256] width 349 height 32
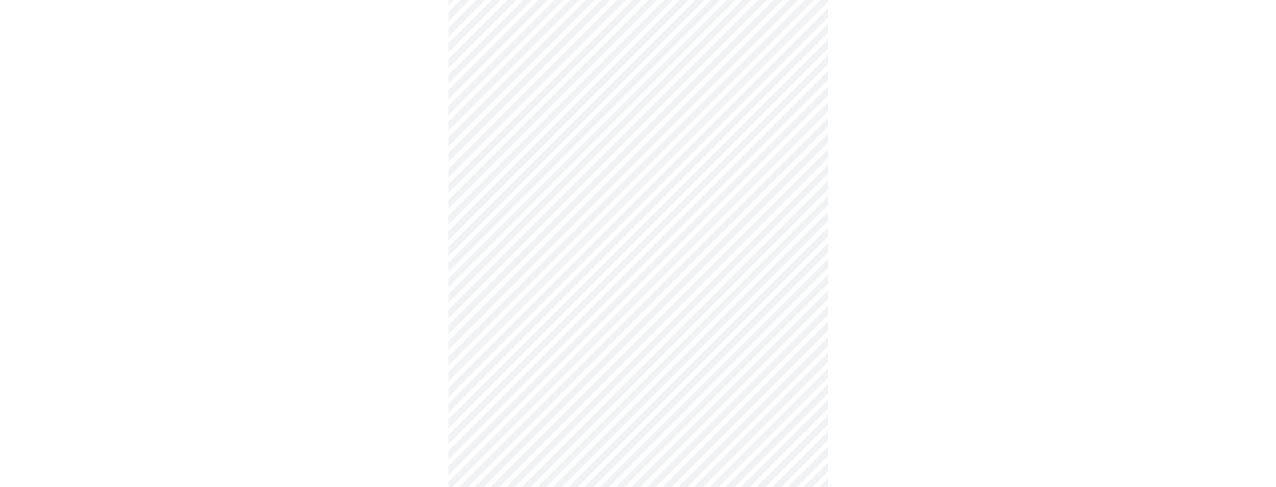
scroll to position [0, 0]
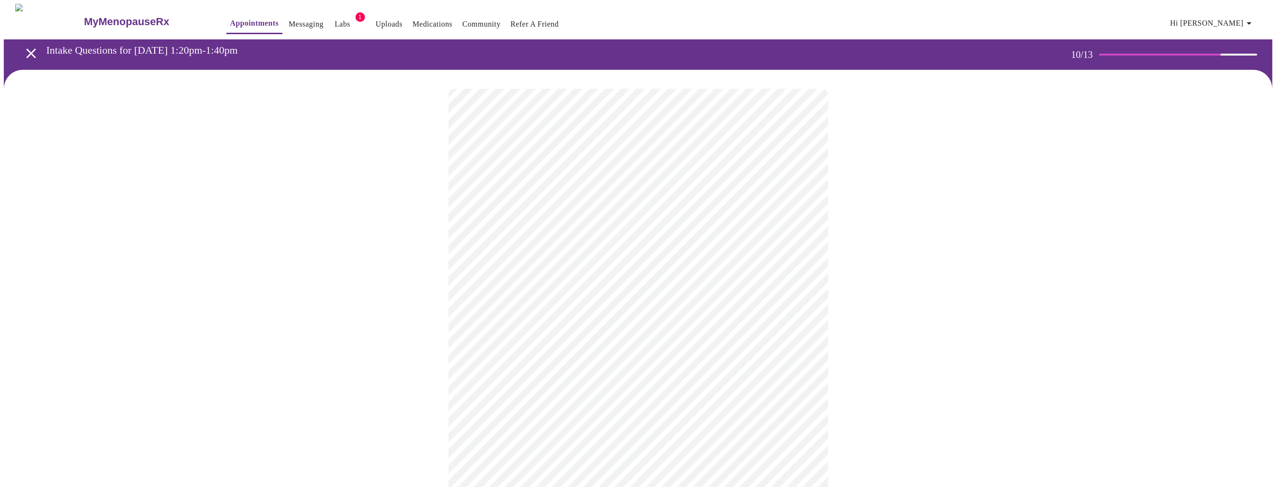
drag, startPoint x: 1276, startPoint y: 131, endPoint x: 1289, endPoint y: 225, distance: 95.9
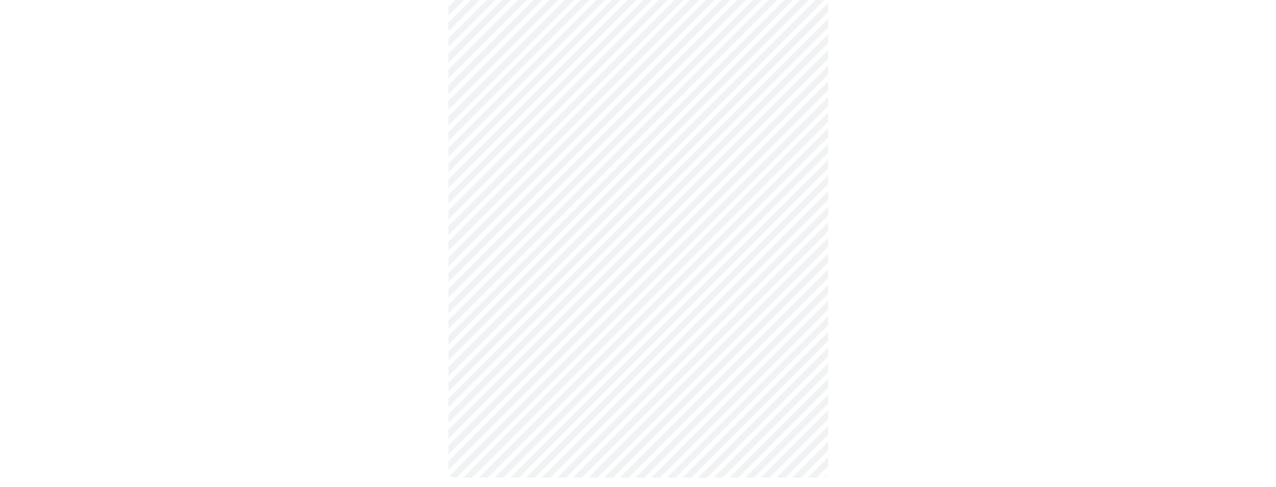
scroll to position [260, 0]
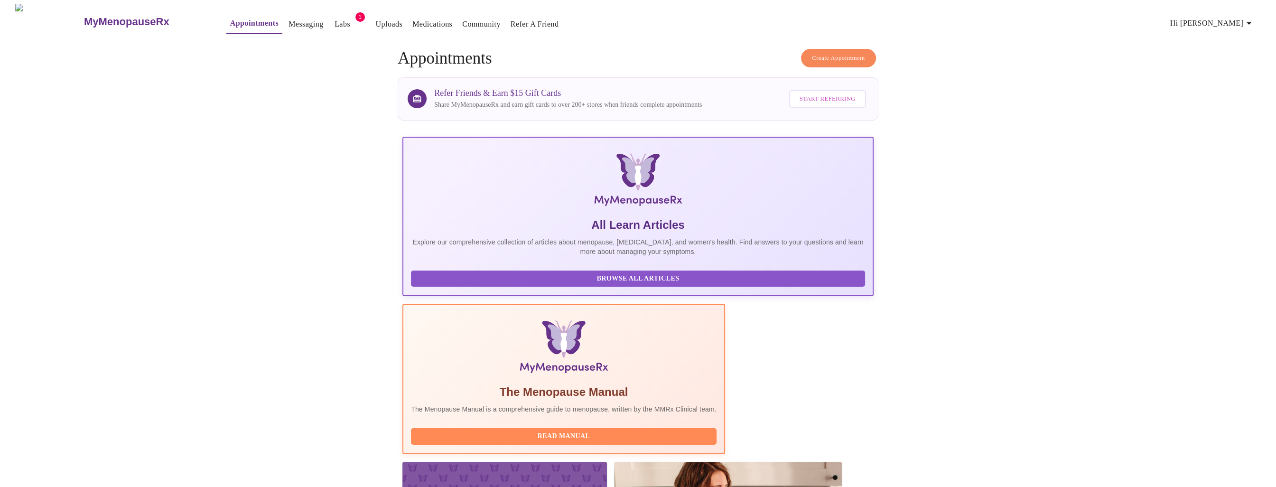
click at [1243, 17] on span "Hi [PERSON_NAME]" at bounding box center [1213, 23] width 84 height 13
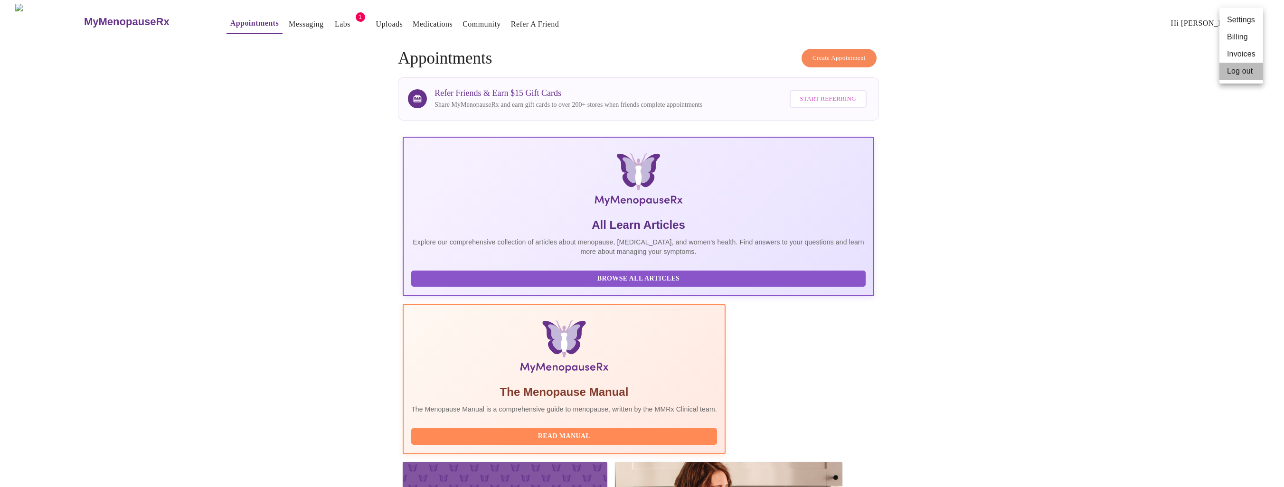
click at [1239, 69] on li "Log out" at bounding box center [1241, 71] width 44 height 17
